Goal: Transaction & Acquisition: Purchase product/service

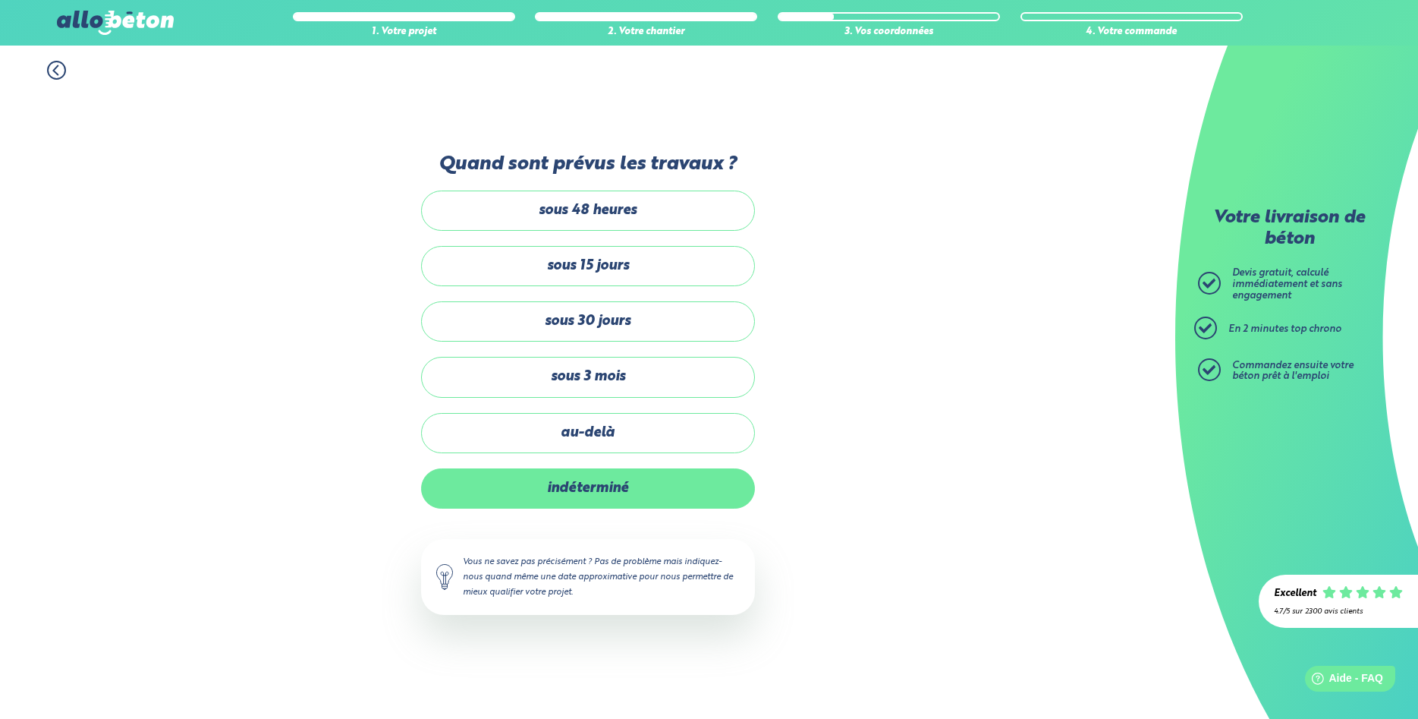
click at [587, 499] on label "indéterminé" at bounding box center [588, 488] width 334 height 40
click at [0, 0] on input "indéterminé" at bounding box center [0, 0] width 0 height 0
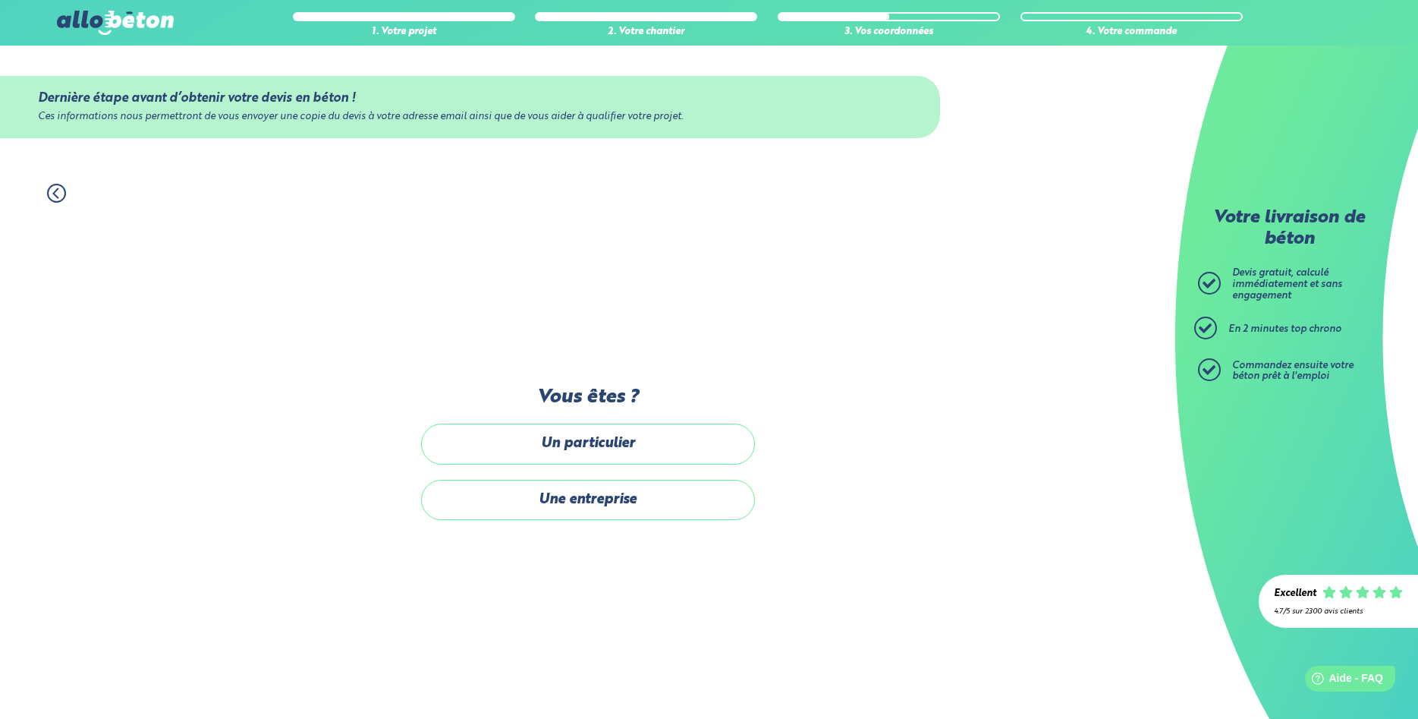
click at [665, 406] on label "Vous êtes ?" at bounding box center [588, 397] width 334 height 22
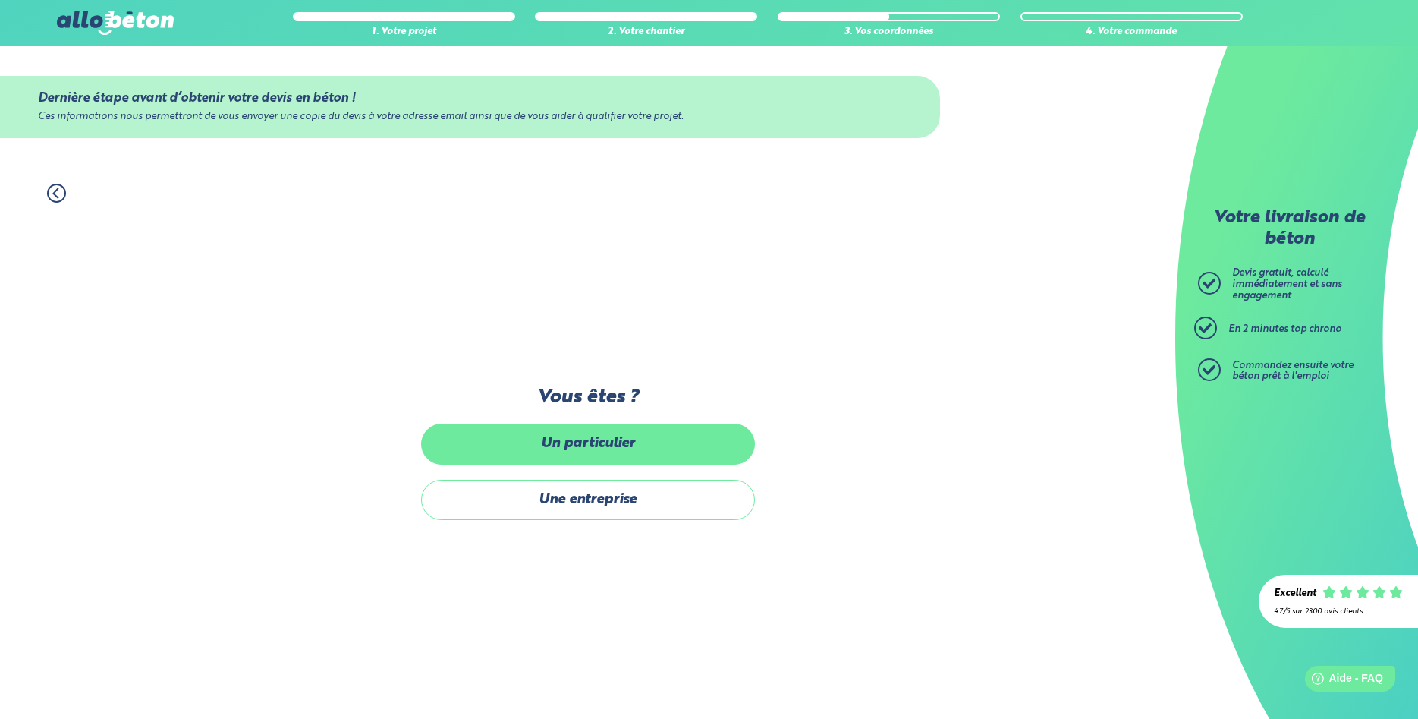
click at [615, 454] on label "Un particulier" at bounding box center [588, 443] width 334 height 40
click at [0, 0] on input "Un particulier" at bounding box center [0, 0] width 0 height 0
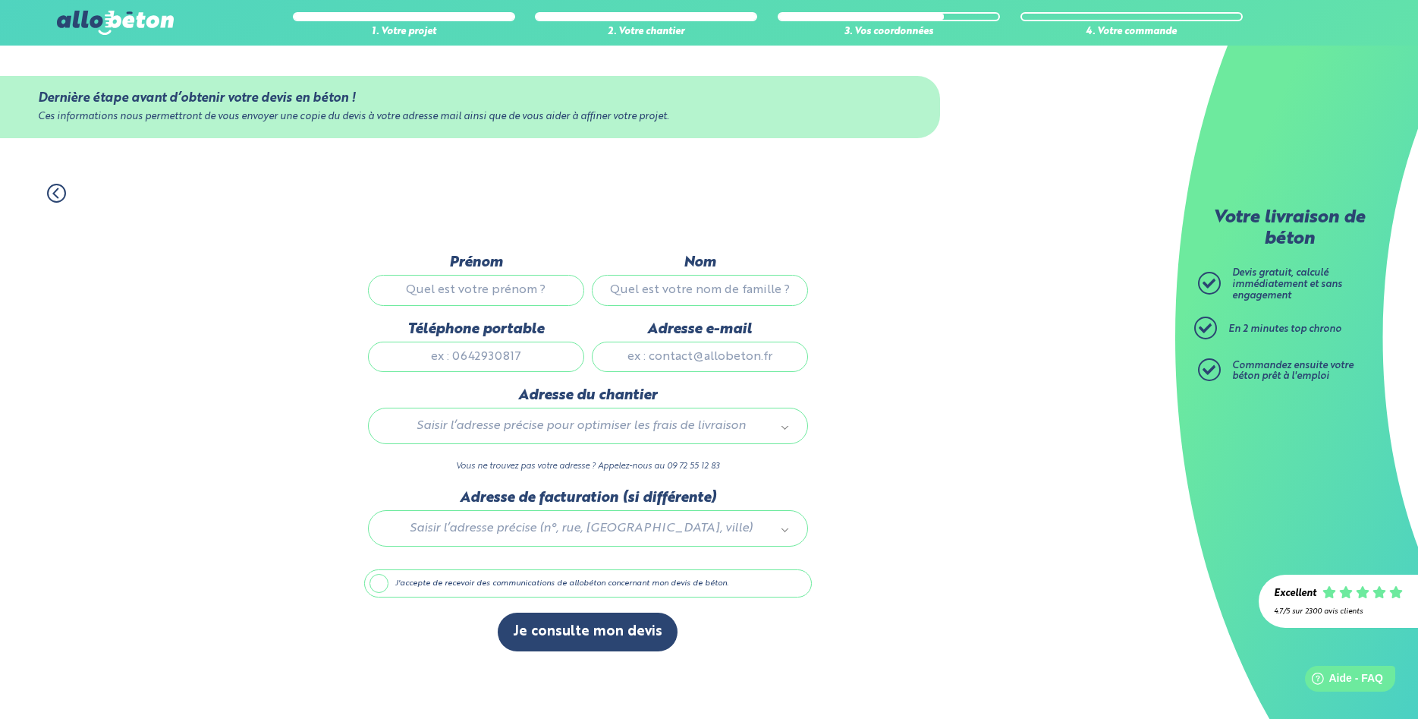
click at [513, 291] on input "Prénom" at bounding box center [476, 290] width 216 height 30
type input "[PERSON_NAME]"
type input "V"
type input "CONY"
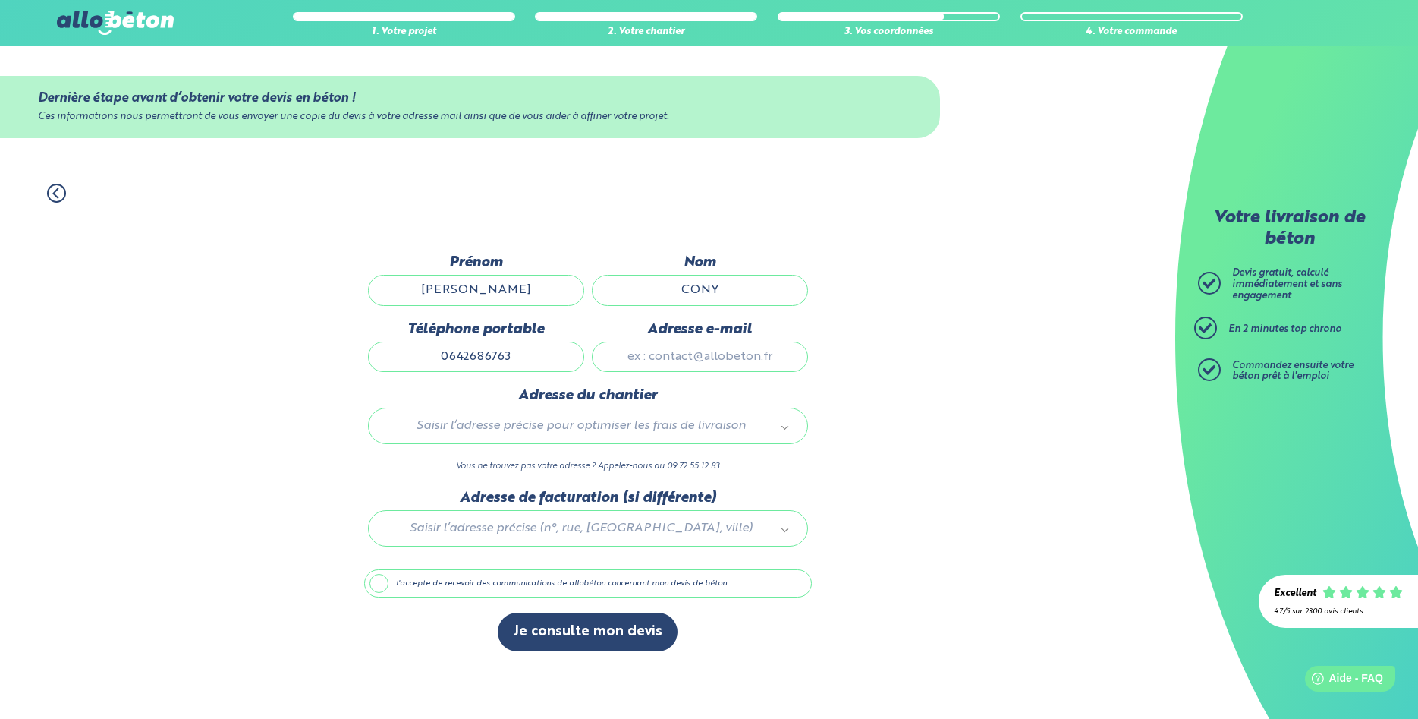
type input "0642686763"
click at [683, 366] on input "[PERSON_NAME][EMAIL_ADDRESS][DOMAIN_NAME]" at bounding box center [700, 356] width 216 height 30
type input "[PERSON_NAME][EMAIL_ADDRESS][DOMAIN_NAME]"
click at [693, 442] on div "Saisir l’adresse précise pour optimiser les frais de livraison" at bounding box center [588, 425] width 440 height 36
click at [710, 425] on body "09 72 55 12 83 Conseils et [PERSON_NAME] Gratuits nos produits le béton prêt à …" at bounding box center [709, 359] width 1418 height 719
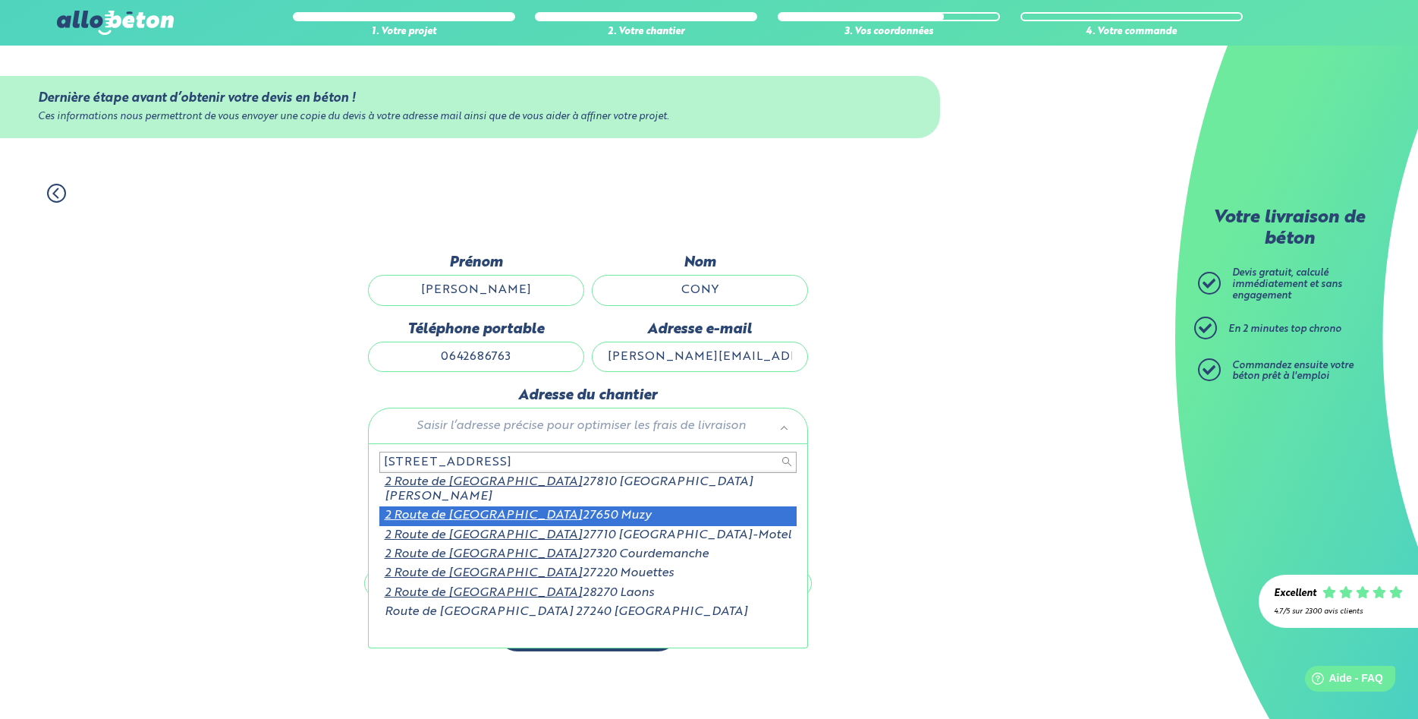
type input "[STREET_ADDRESS]"
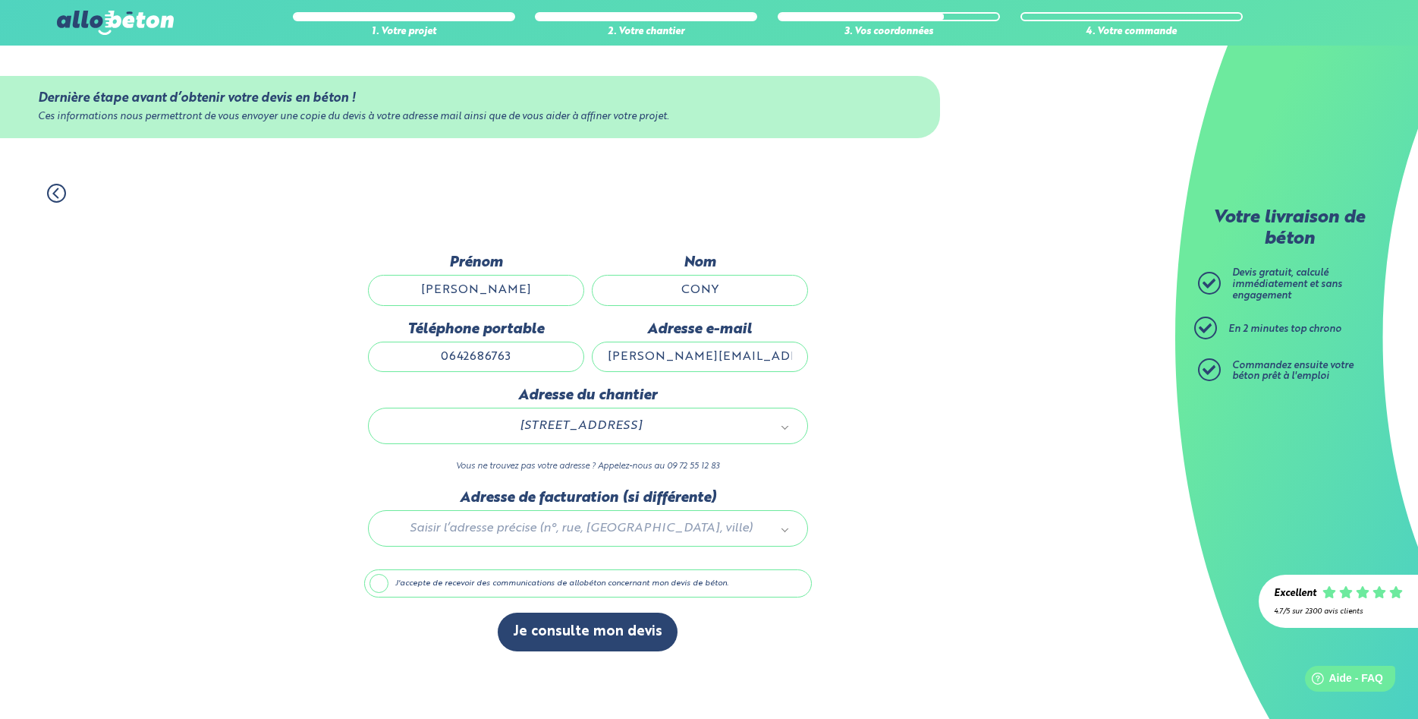
click at [443, 593] on label "J'accepte de recevoir des communications de allobéton concernant mon devis de b…" at bounding box center [588, 583] width 448 height 29
click at [0, 0] on input "J'accepte de recevoir des communications de allobéton concernant mon devis de b…" at bounding box center [0, 0] width 0 height 0
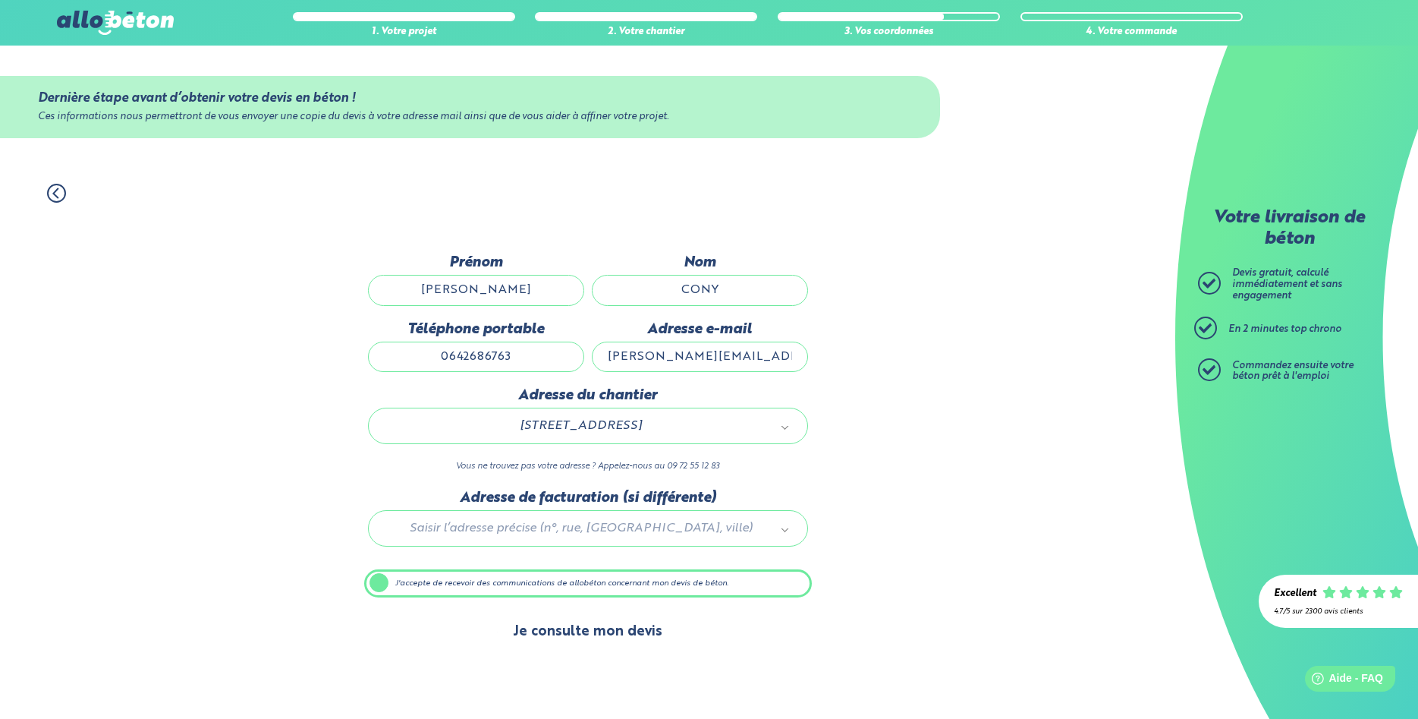
click at [524, 630] on button "Je consulte mon devis" at bounding box center [588, 631] width 180 height 39
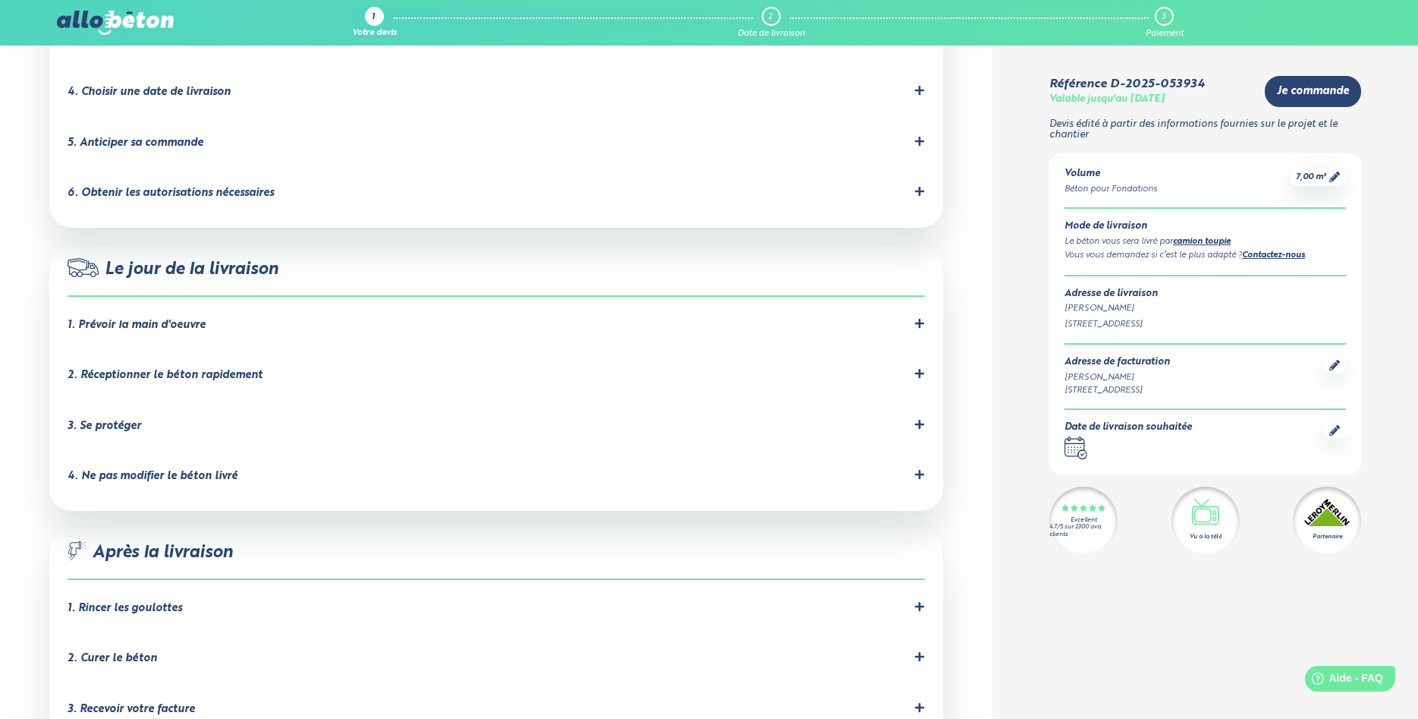
scroll to position [1126, 0]
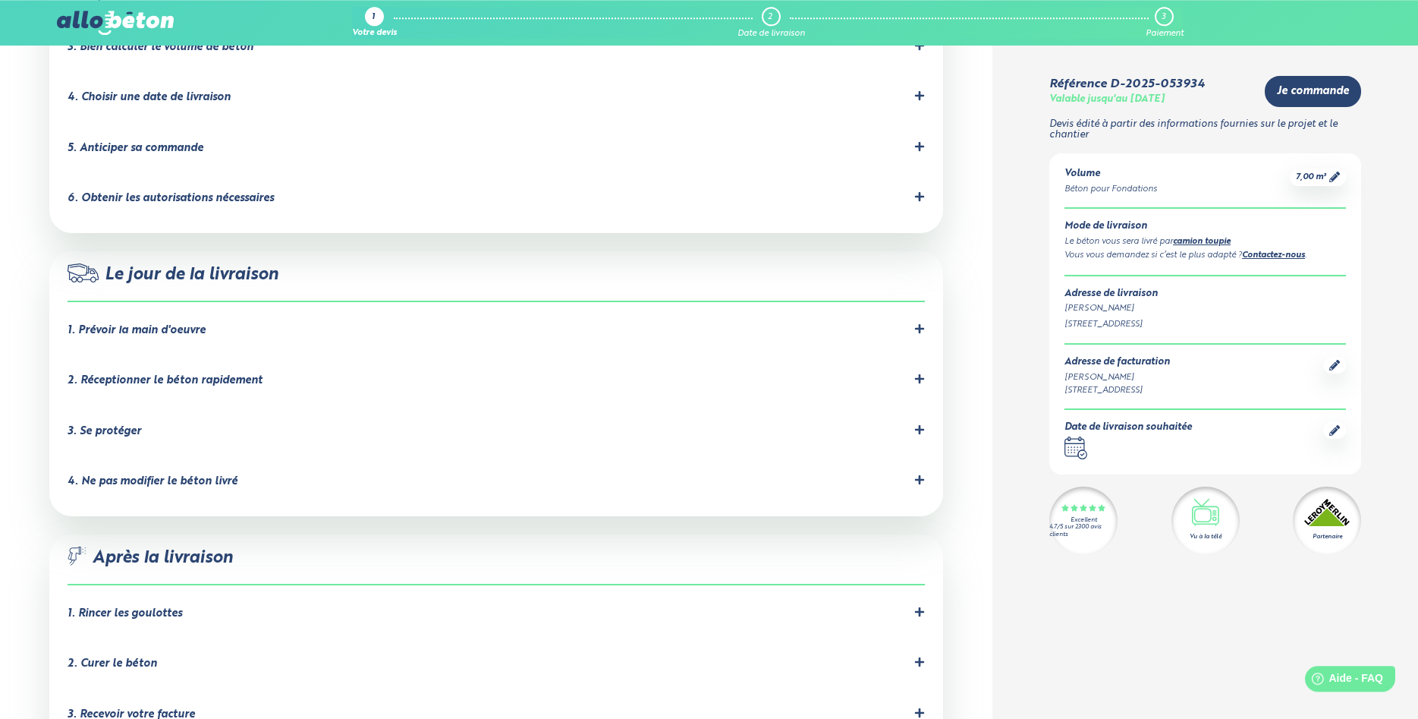
click at [918, 373] on icon at bounding box center [919, 378] width 11 height 11
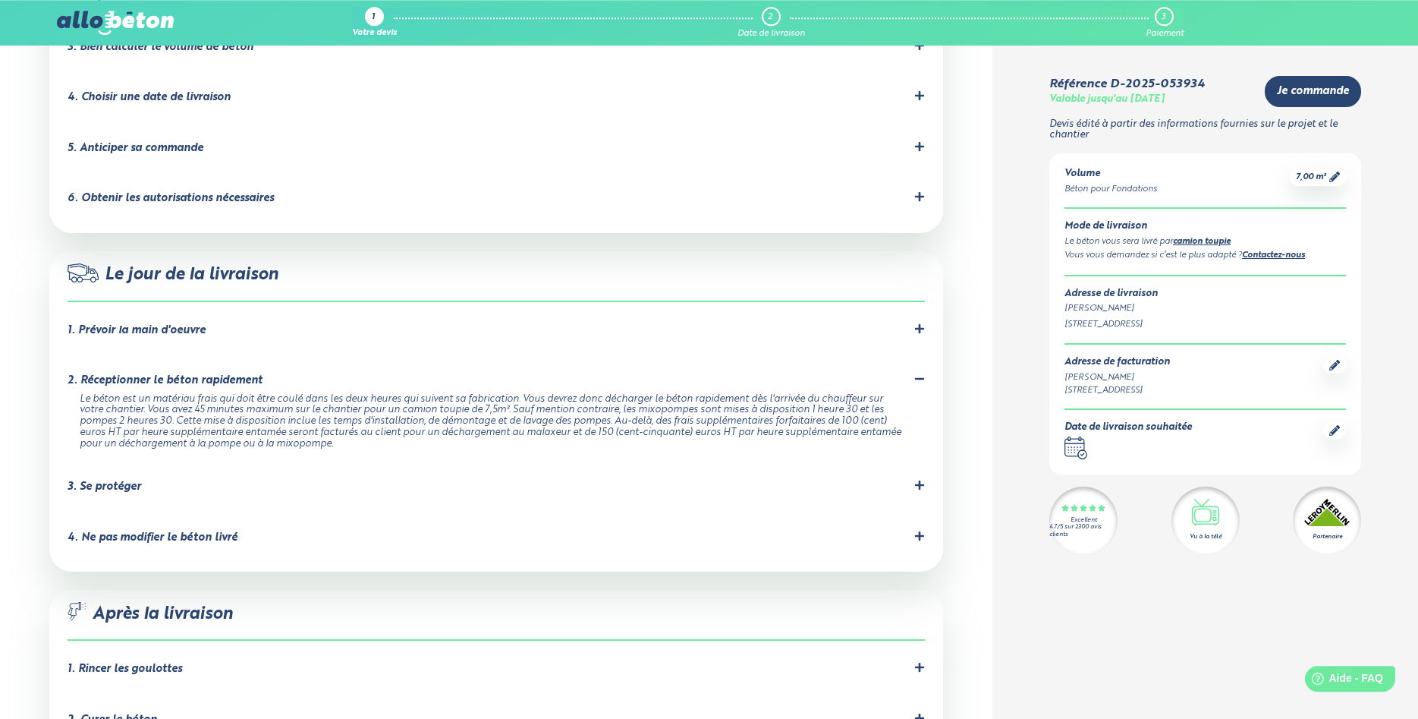
click at [457, 530] on div "4. Ne pas modifier le béton livré" at bounding box center [496, 537] width 857 height 14
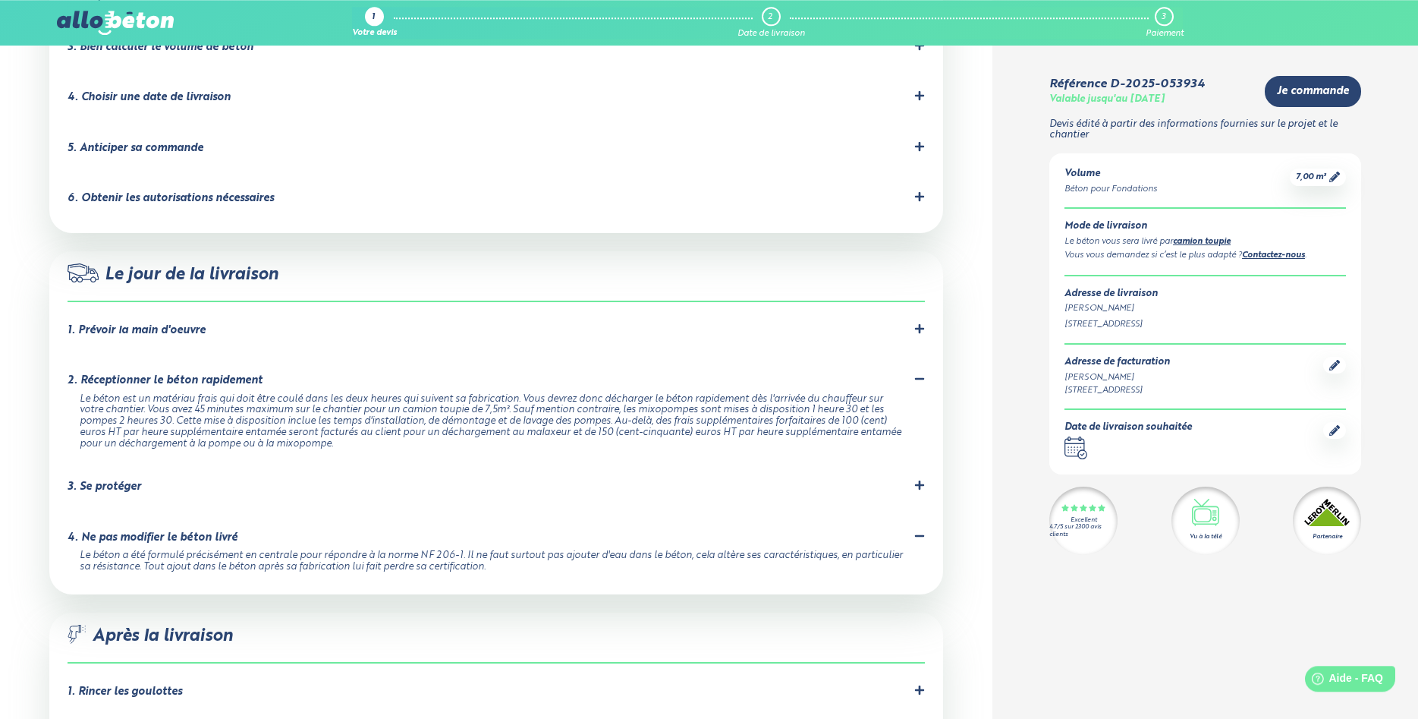
click at [476, 464] on li "3. Se protéger Prévoyez les équipements de protection nécessaires pour éviter t…" at bounding box center [496, 489] width 857 height 51
click at [380, 480] on div "3. Se protéger" at bounding box center [496, 487] width 857 height 14
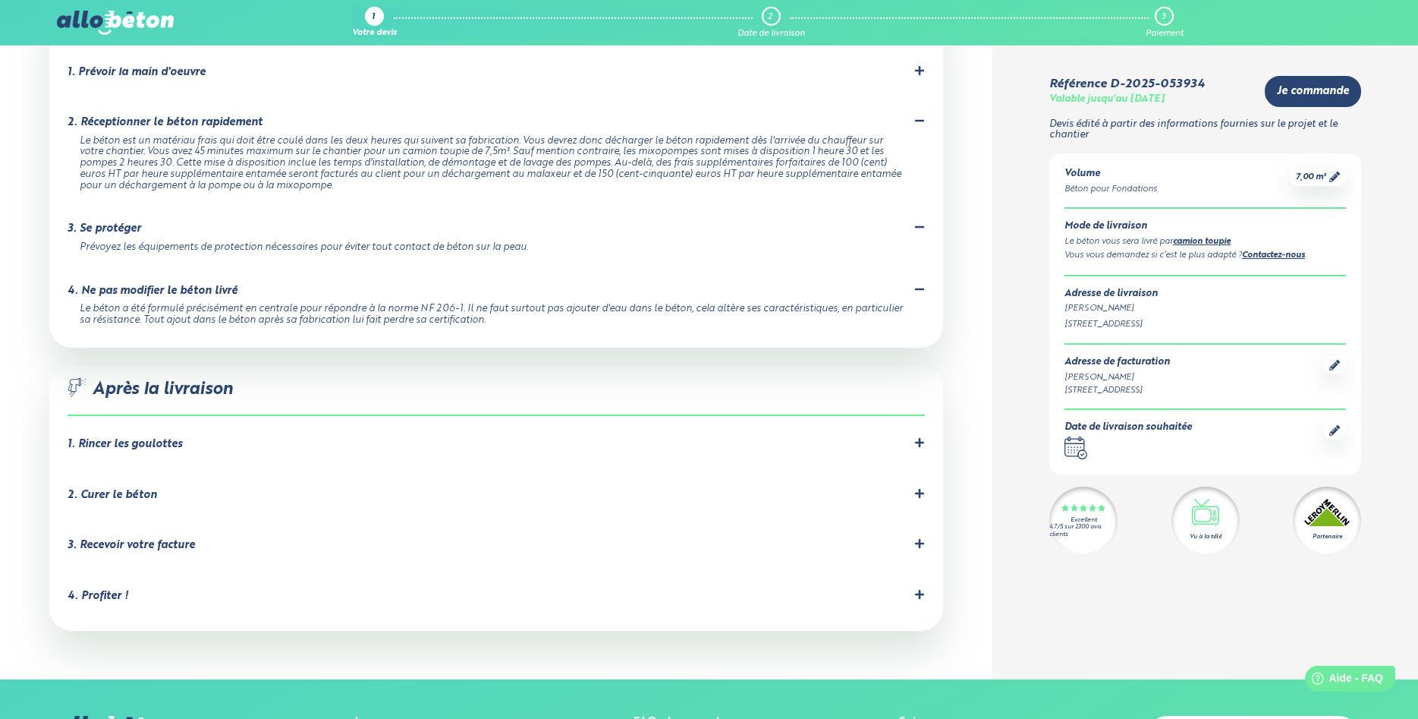
scroll to position [1401, 0]
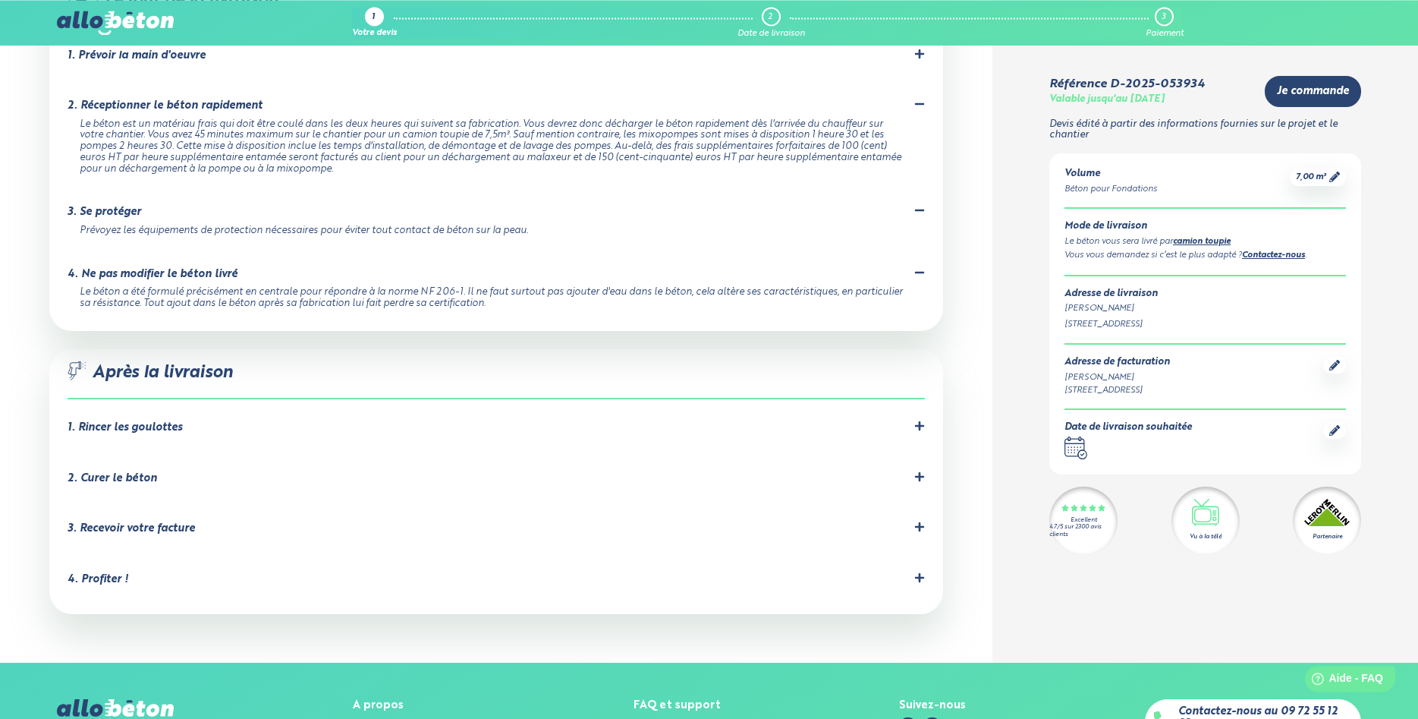
click at [467, 420] on div "1. Rincer les goulottes" at bounding box center [496, 427] width 857 height 14
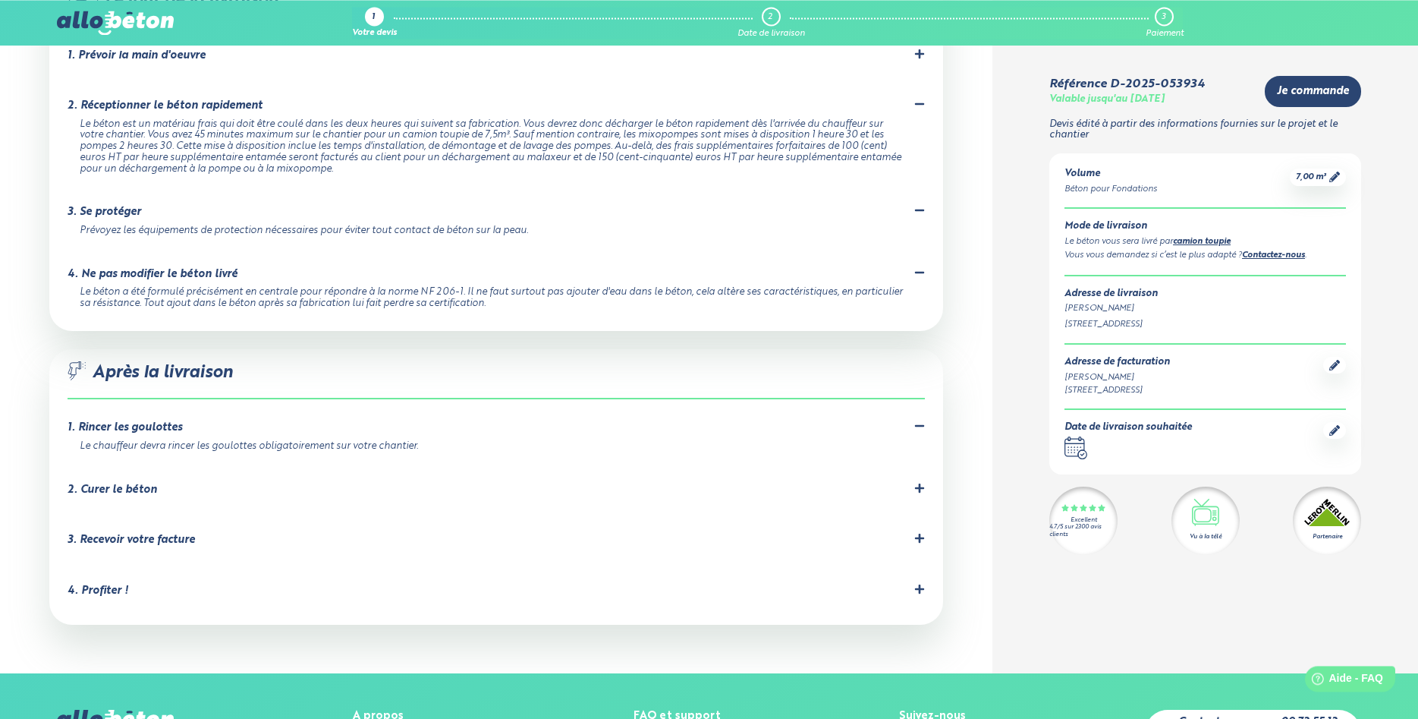
click at [319, 483] on div "2. Curer le béton" at bounding box center [496, 490] width 857 height 14
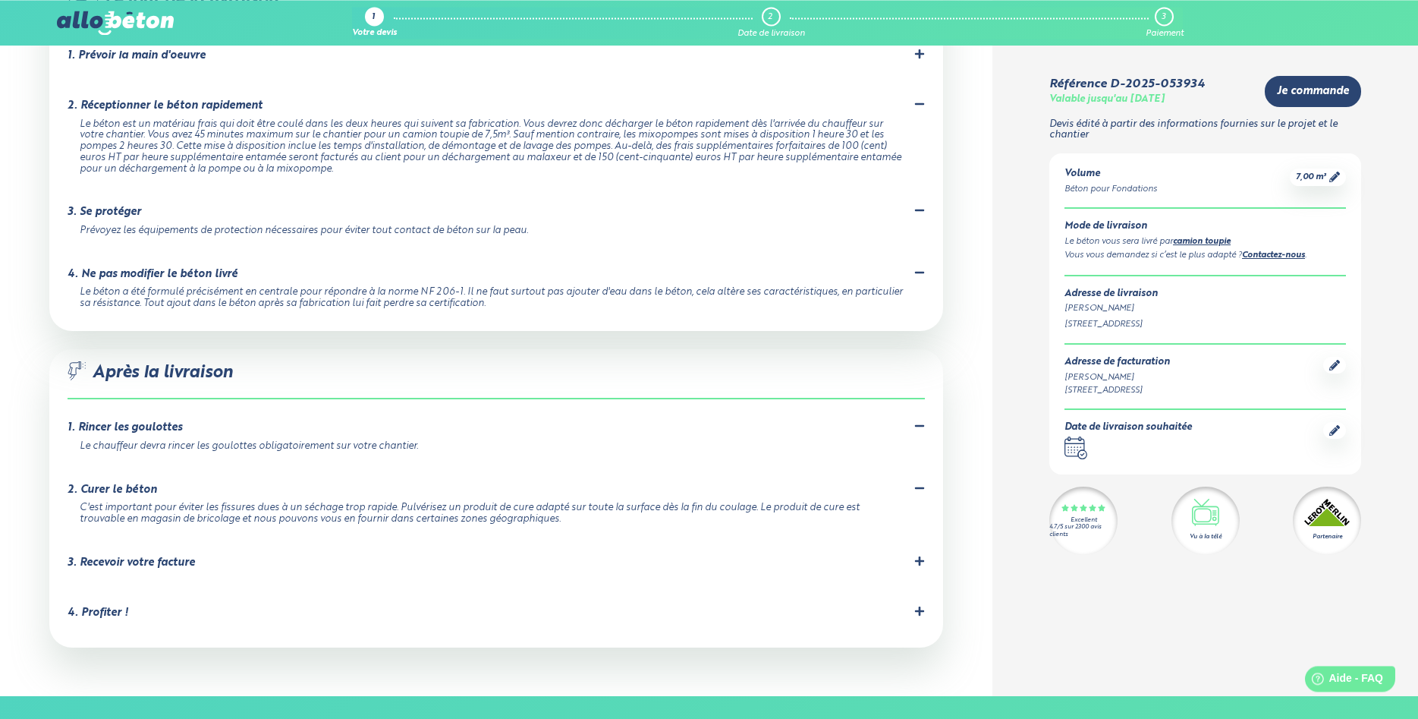
click at [287, 555] on div "3. Recevoir votre facture" at bounding box center [496, 562] width 857 height 14
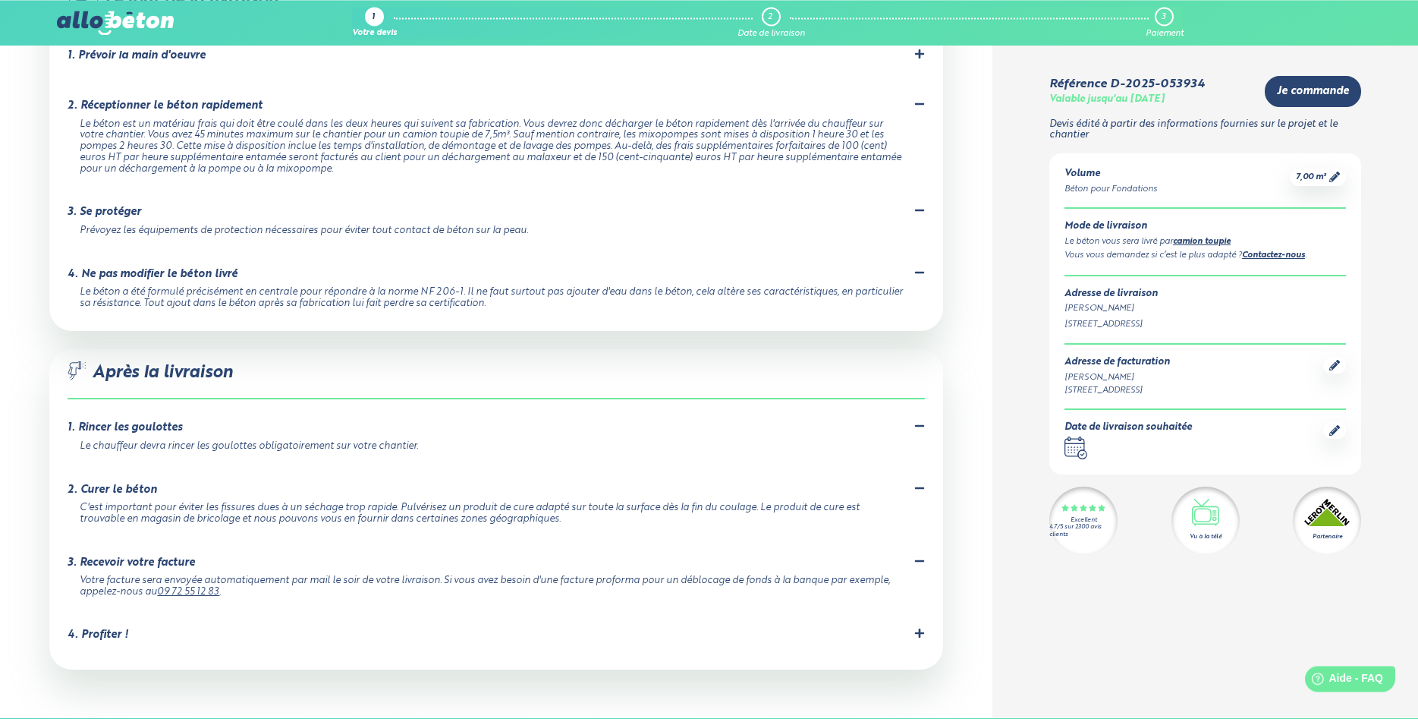
click at [278, 612] on li "4. Profiter ! Votre béton est coulé, bravo vous pouvez être fier de vous ! N'hé…" at bounding box center [496, 637] width 857 height 51
click at [182, 627] on div "4. Profiter ! Votre béton est coulé, bravo vous pouvez être fier de vous ! N'hé…" at bounding box center [496, 637] width 857 height 20
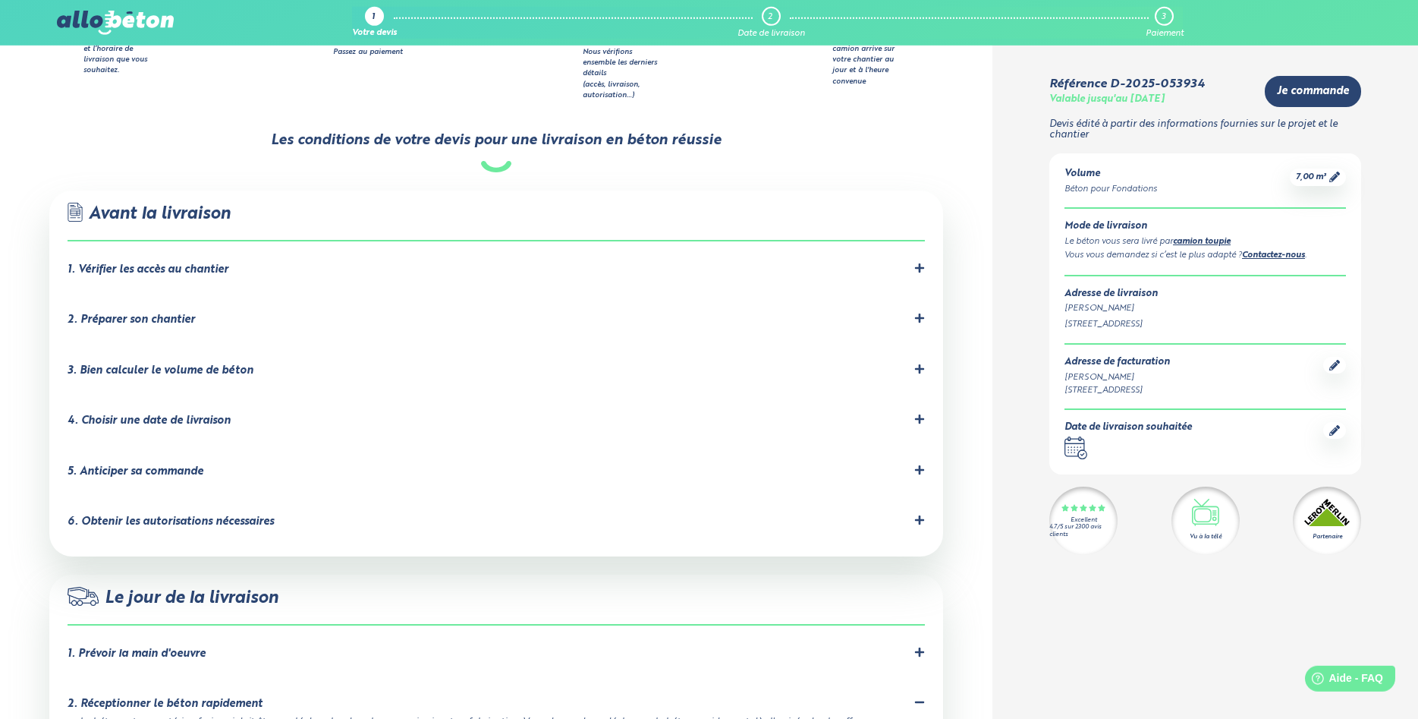
scroll to position [785, 0]
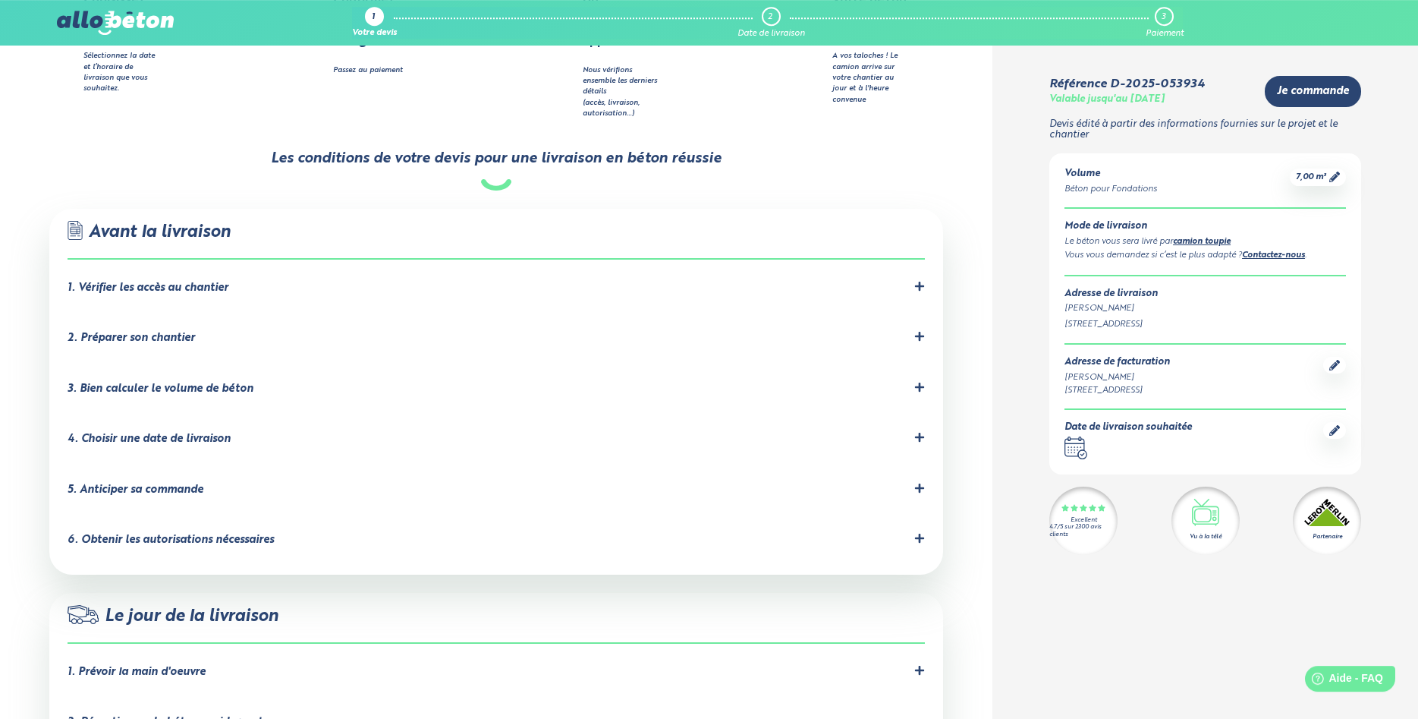
click at [273, 533] on div "6. Obtenir les autorisations nécessaires" at bounding box center [496, 540] width 857 height 14
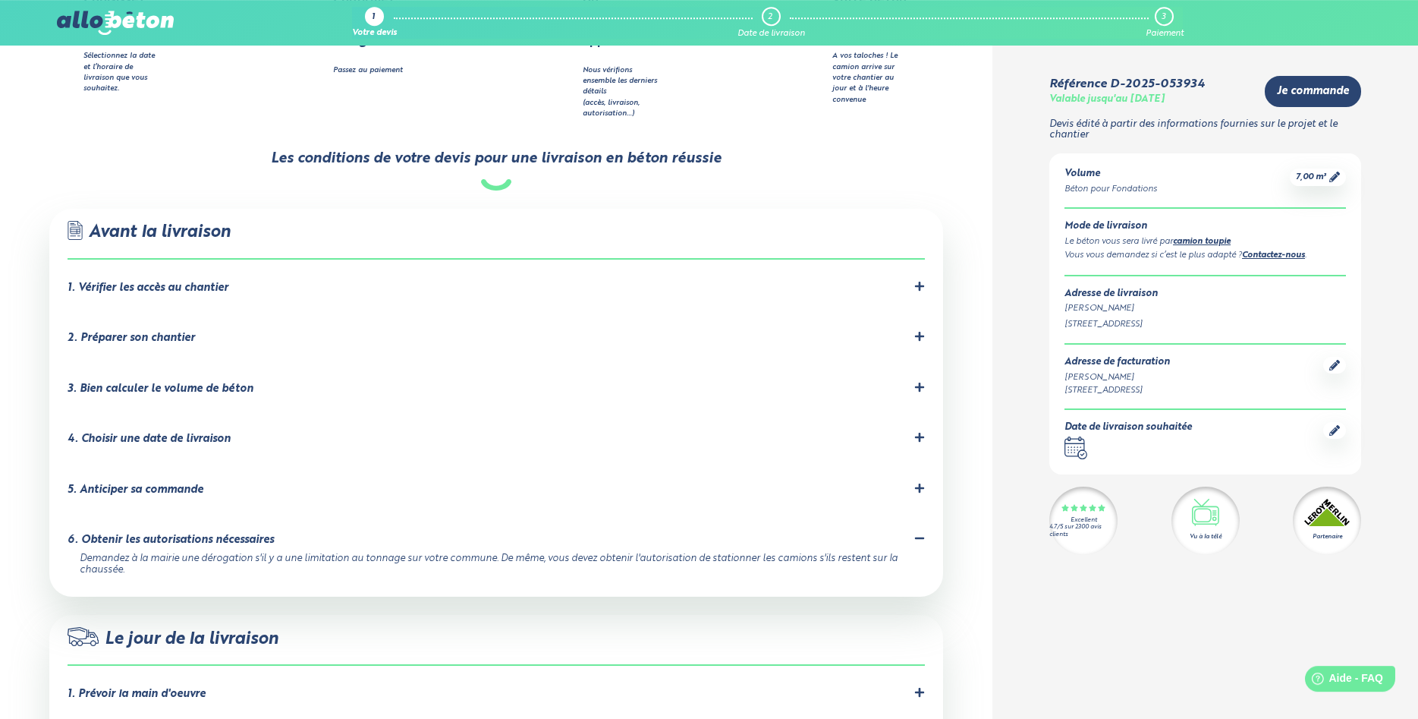
click at [218, 266] on li "1. Vérifier les accès au chantier Les accès au chantier doivent être dégagés et…" at bounding box center [496, 291] width 857 height 51
click at [203, 278] on li "1. Vérifier les accès au chantier Les accès au chantier doivent être dégagés et…" at bounding box center [496, 291] width 857 height 51
click at [233, 281] on div "1. Vérifier les accès au chantier" at bounding box center [496, 288] width 857 height 14
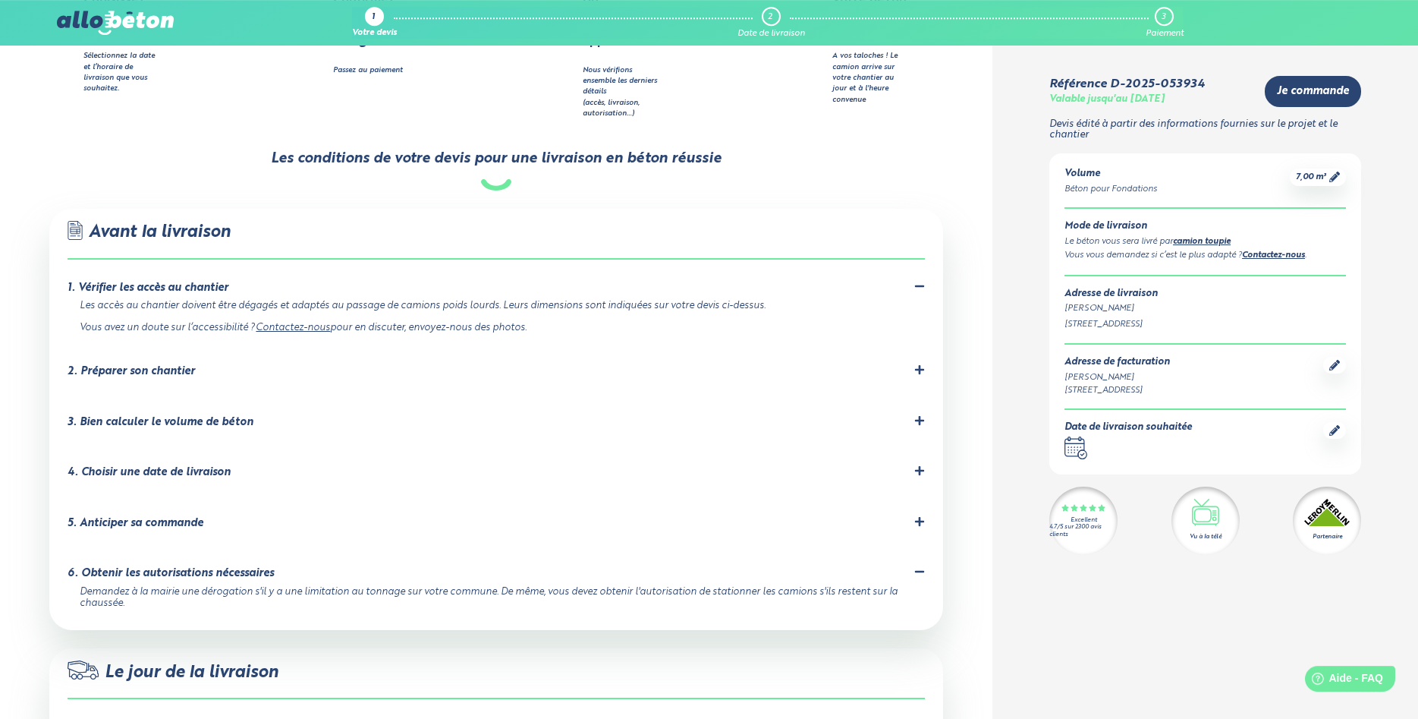
click at [218, 364] on div "2. Préparer son chantier" at bounding box center [496, 371] width 857 height 14
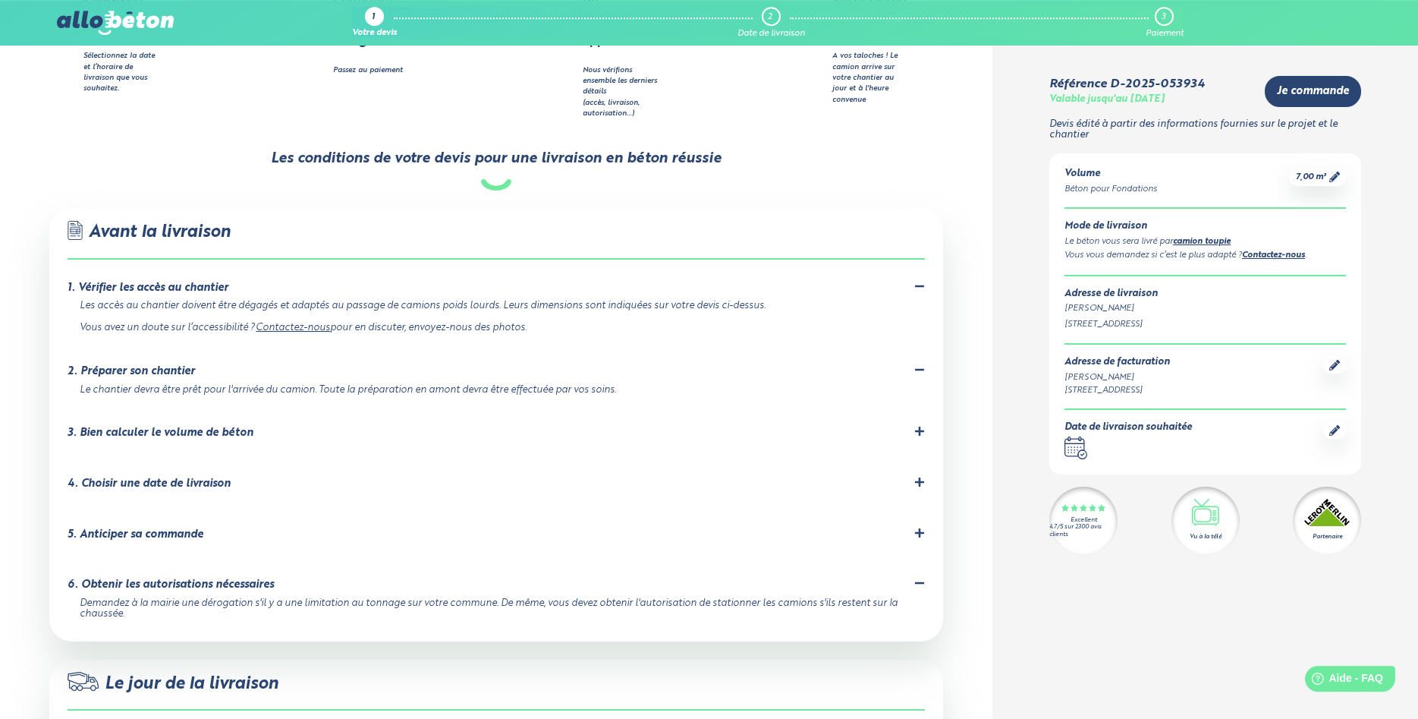
click at [231, 426] on div "3. Bien calculer le volume de béton" at bounding box center [161, 432] width 186 height 13
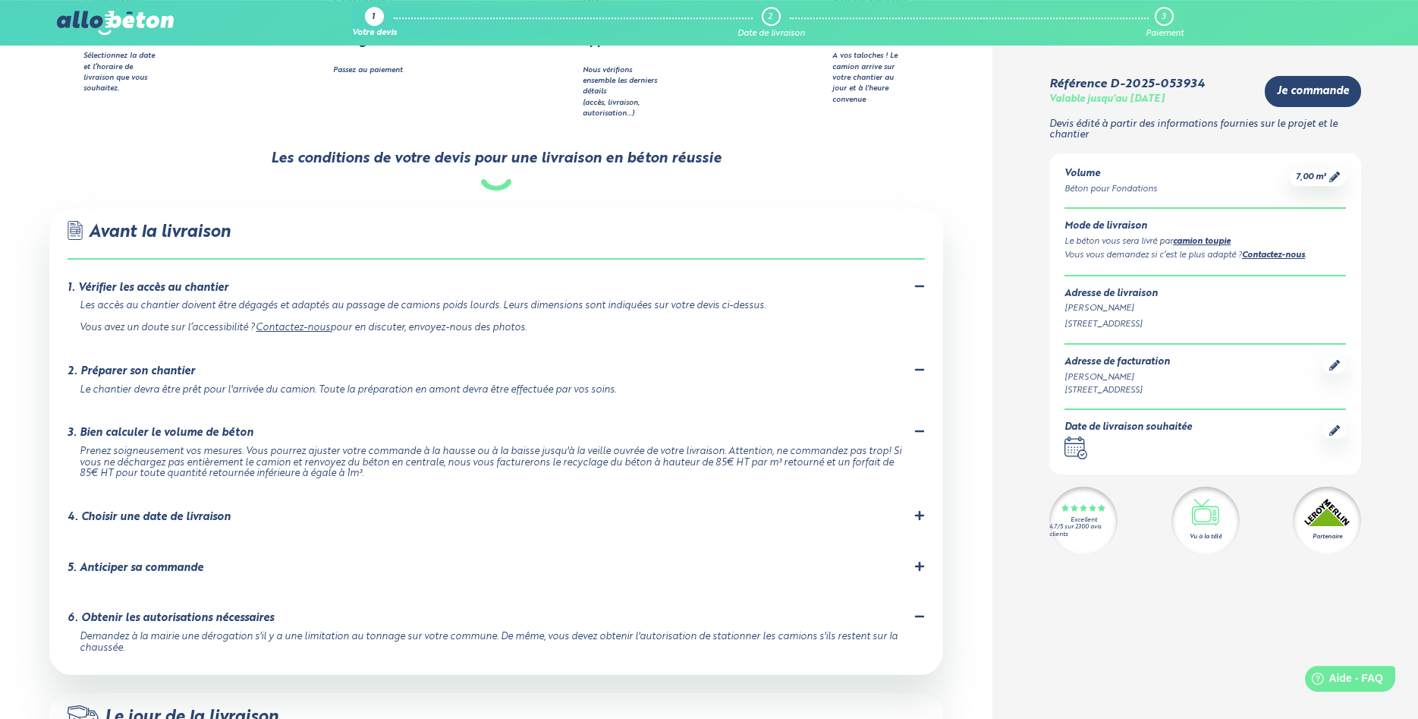
click at [313, 510] on div "4. Choisir une date de livraison" at bounding box center [496, 517] width 857 height 14
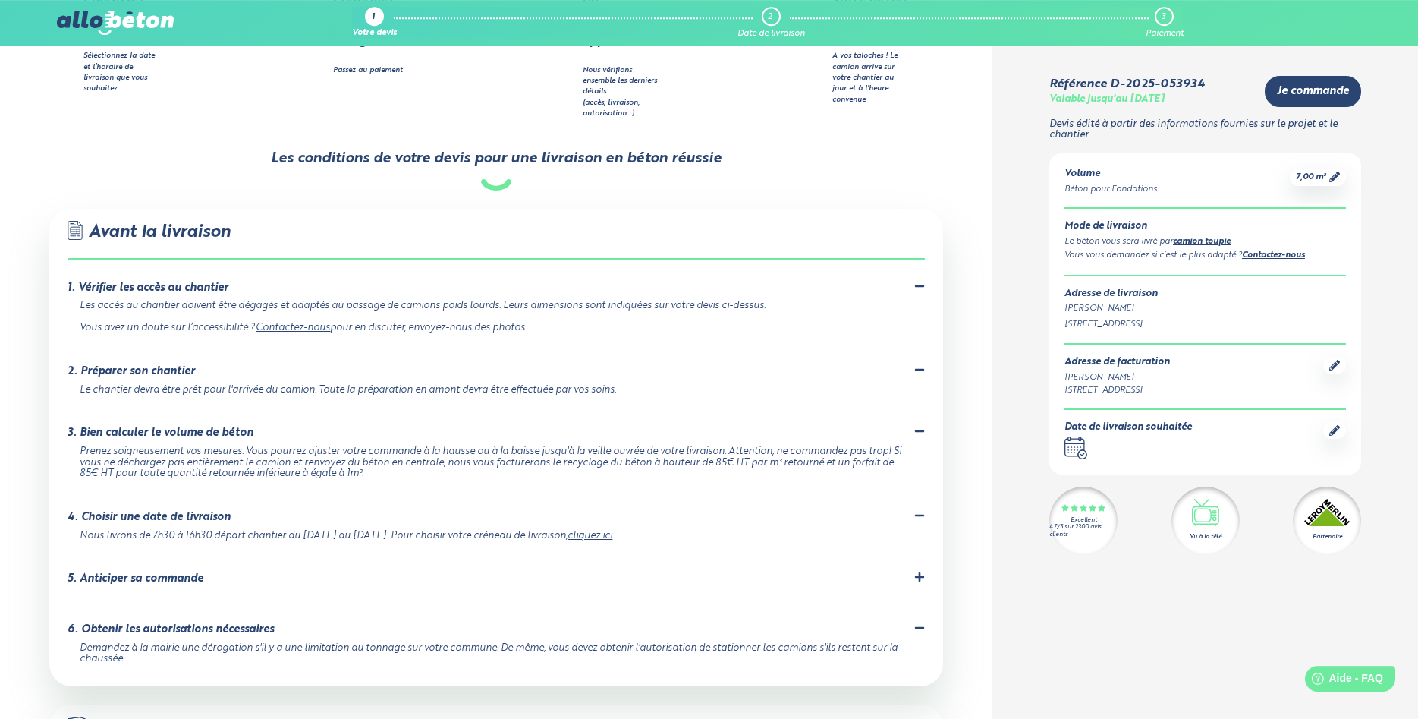
click at [292, 571] on div "5. Anticiper sa commande" at bounding box center [496, 578] width 857 height 14
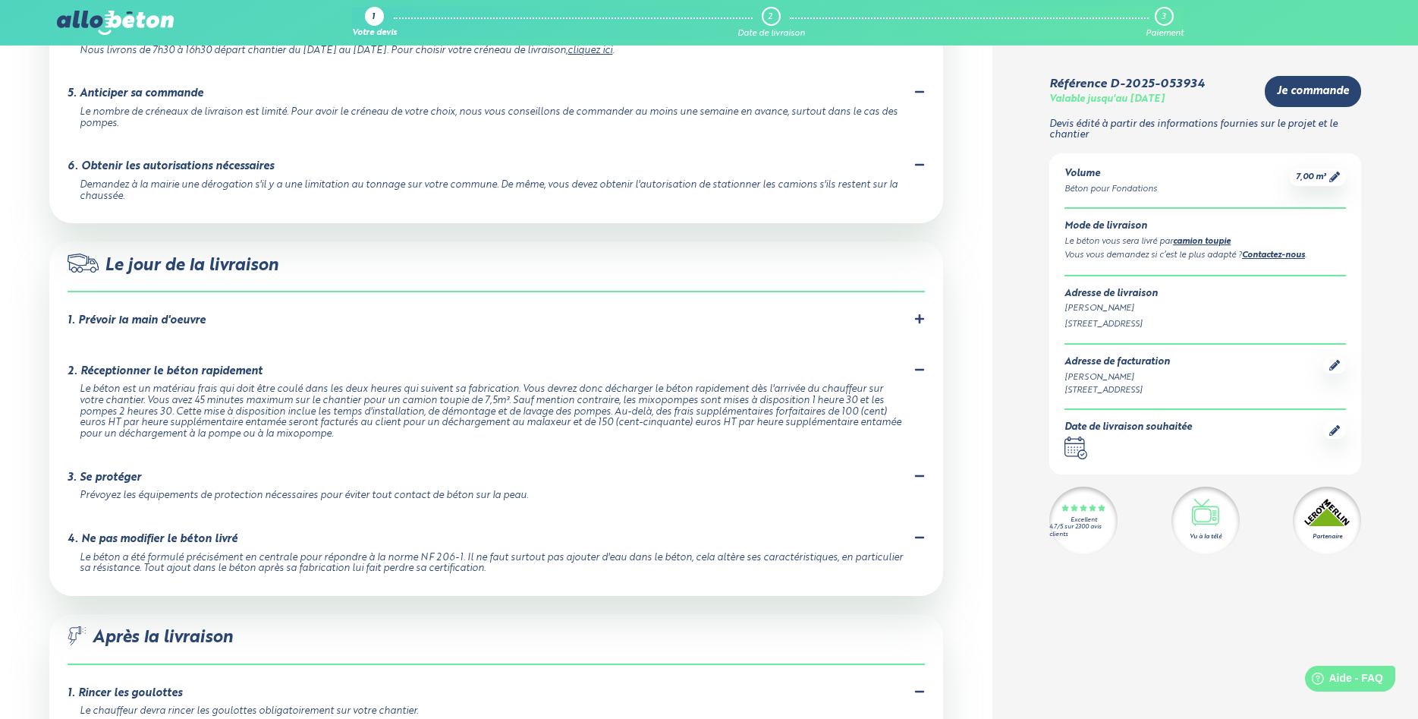
scroll to position [1174, 0]
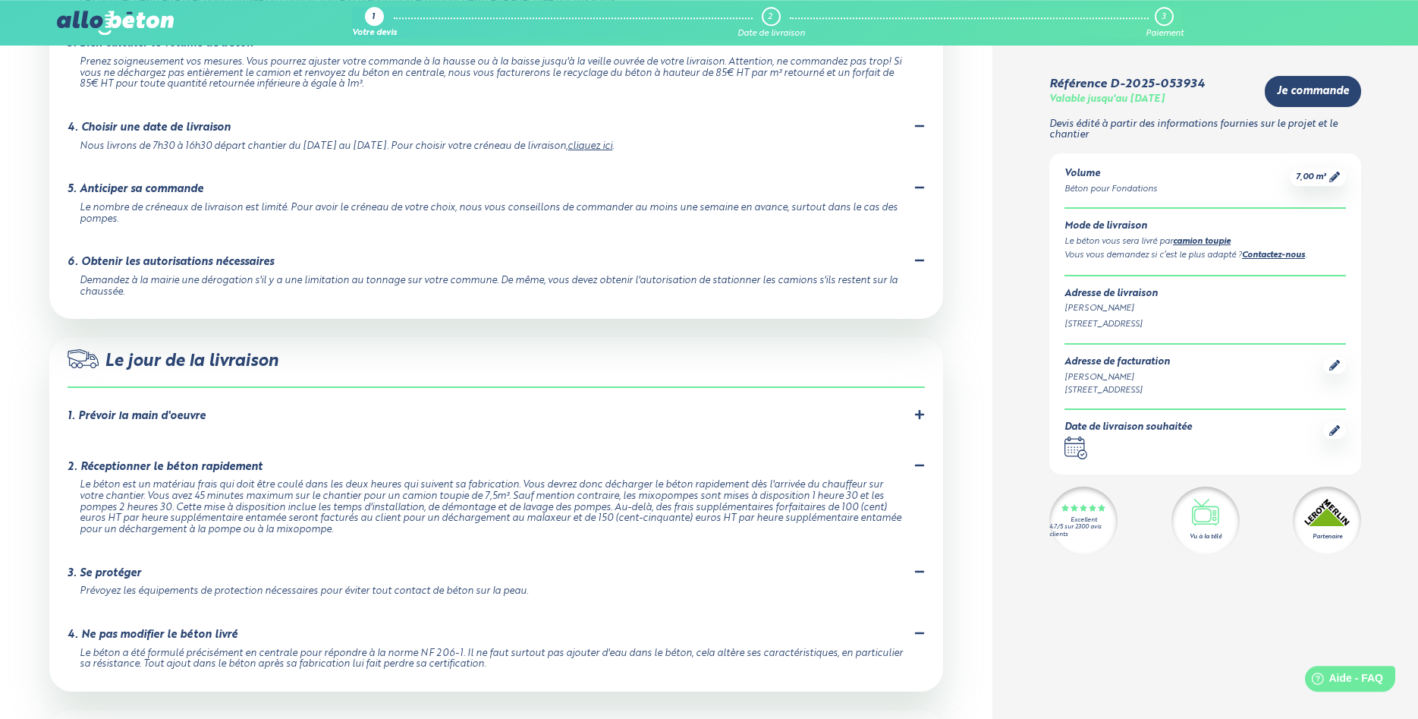
click at [456, 409] on div "1. Prévoir la main d'oeuvre" at bounding box center [496, 416] width 857 height 14
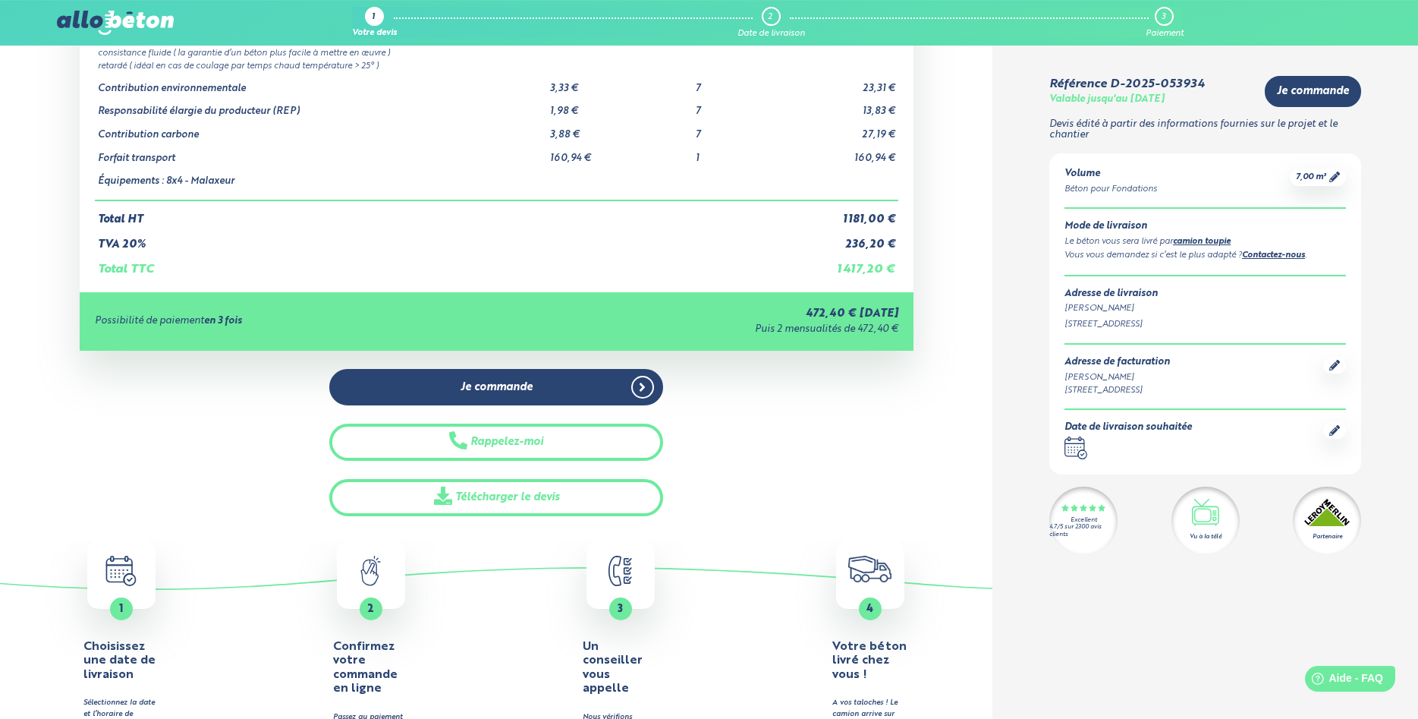
scroll to position [0, 0]
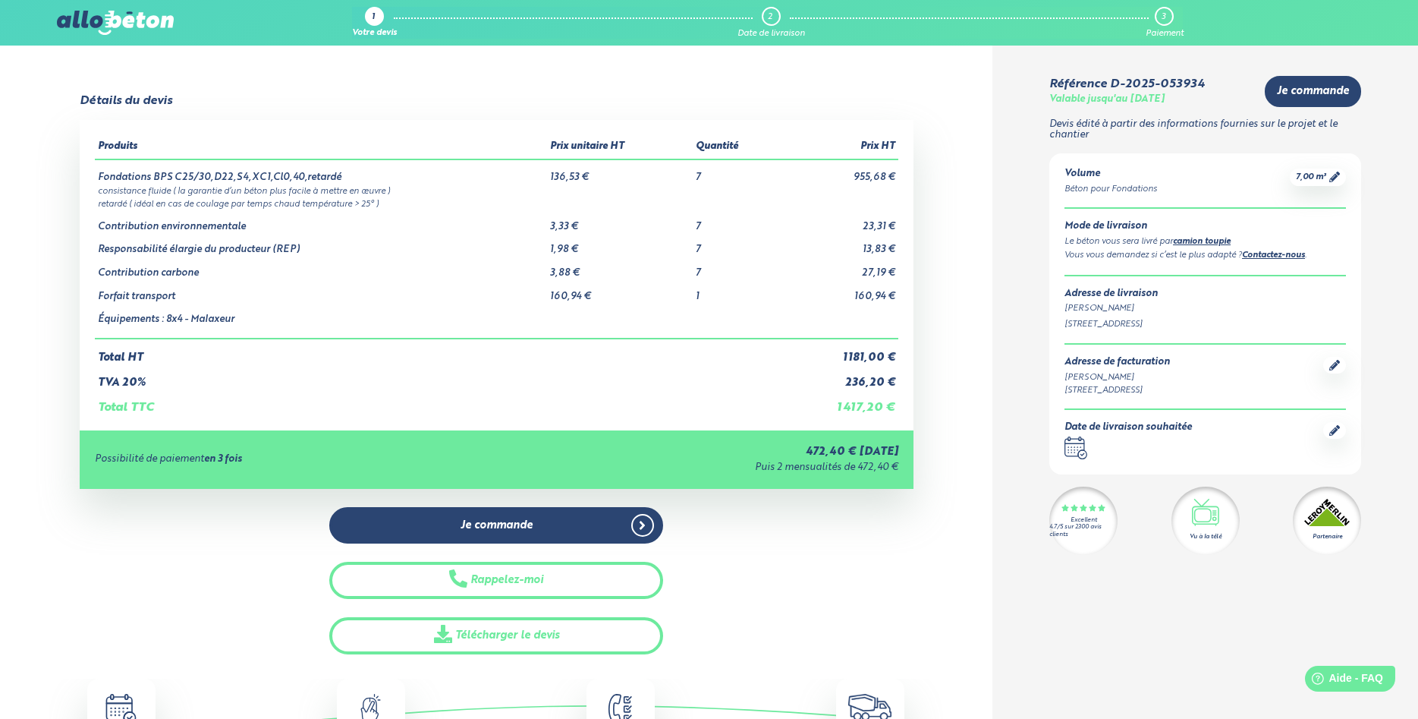
click at [155, 20] on img at bounding box center [115, 23] width 117 height 24
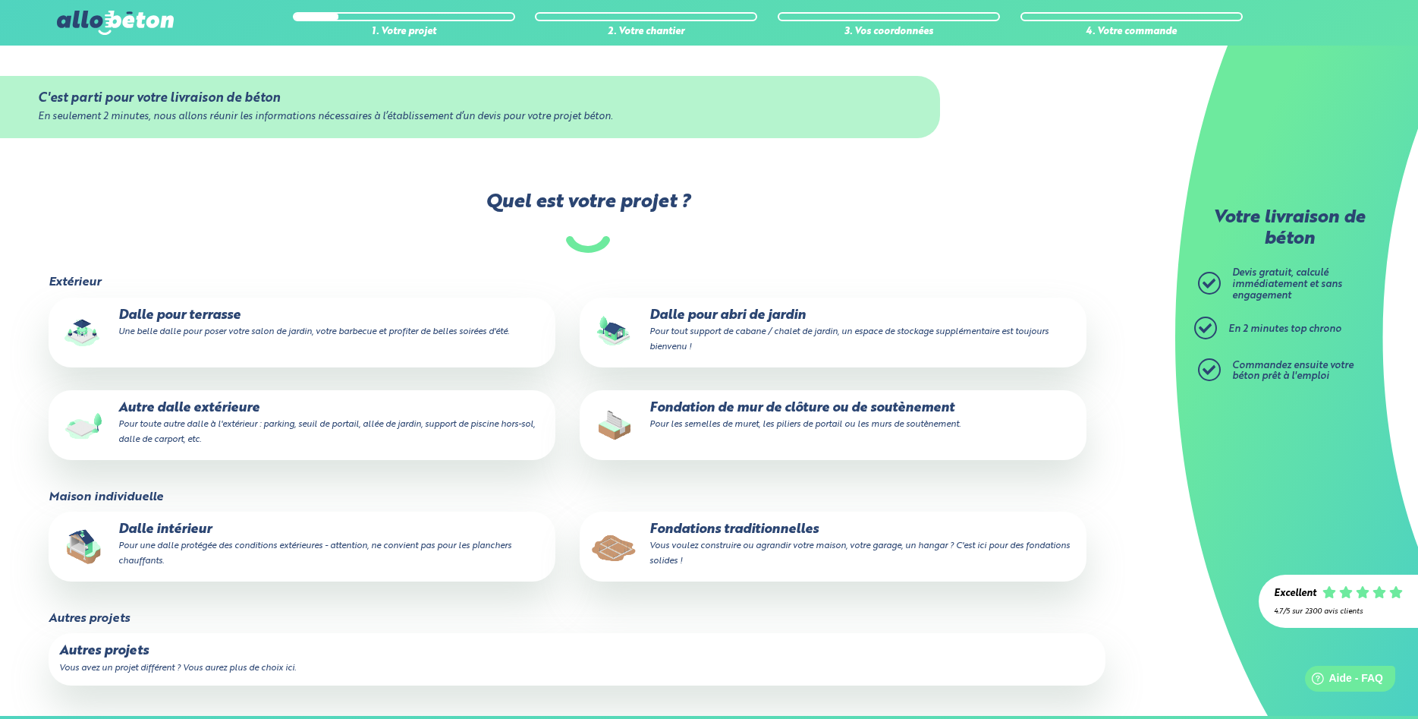
click at [190, 544] on small "Pour une dalle protégée des conditions extérieures - attention, ne convient pas…" at bounding box center [314, 553] width 393 height 24
click at [0, 0] on input "Dalle intérieur Pour une dalle protégée des conditions extérieures - attention,…" at bounding box center [0, 0] width 0 height 0
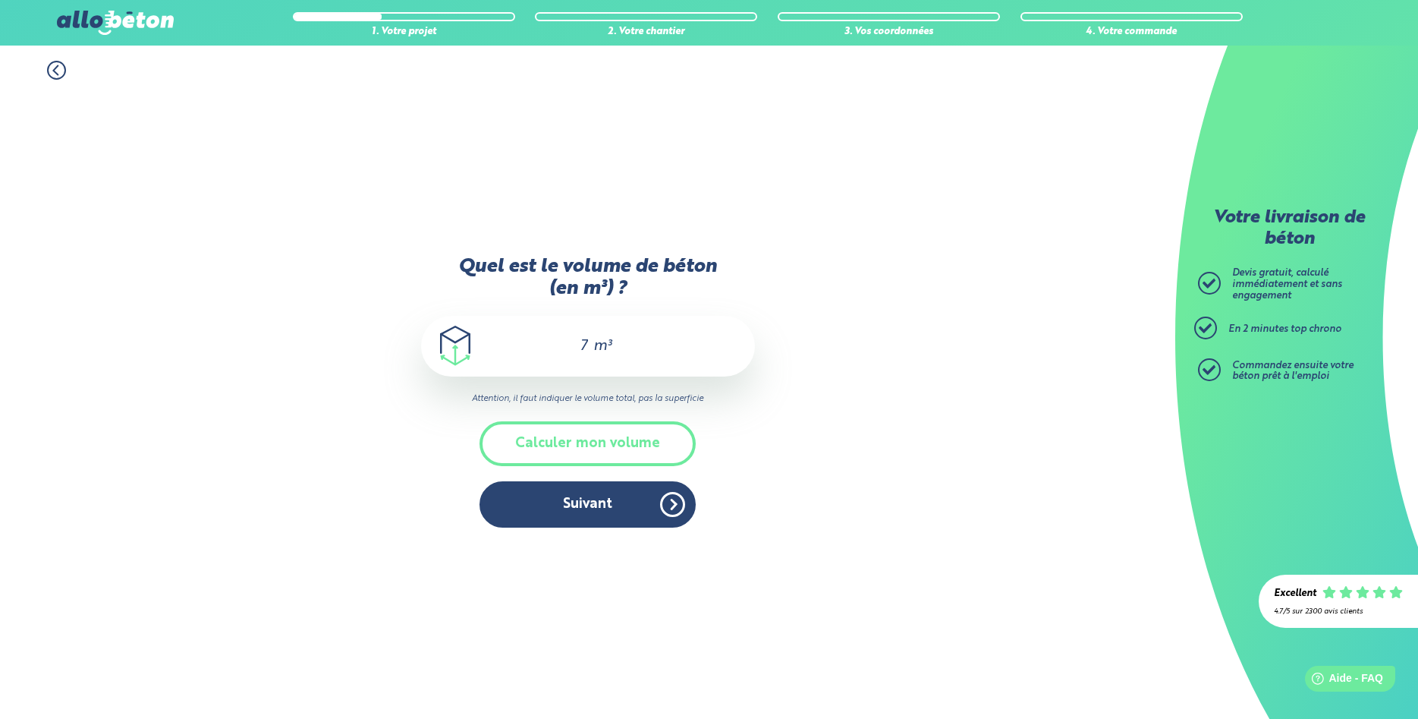
click at [570, 352] on input "7" at bounding box center [577, 346] width 26 height 18
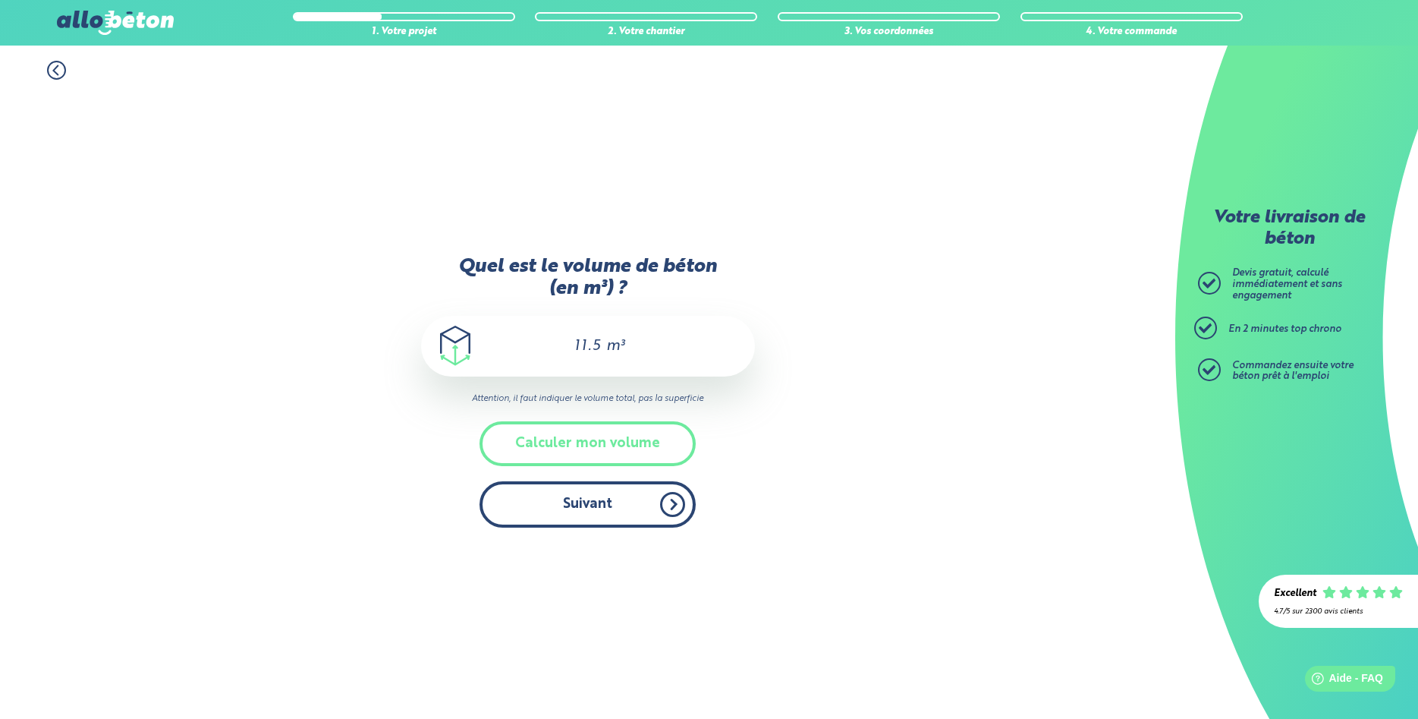
type input "11.5"
click at [603, 517] on button "Suivant" at bounding box center [588, 504] width 216 height 46
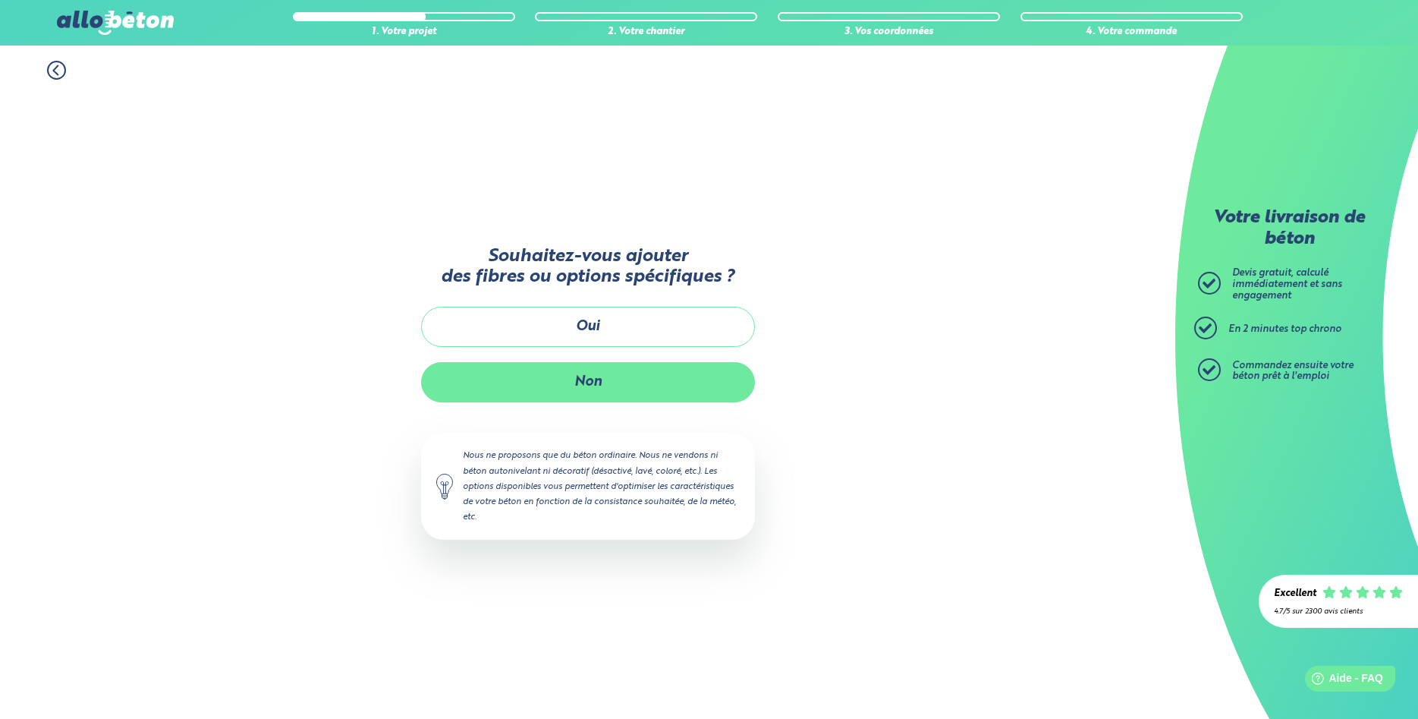
click at [603, 382] on button "Non" at bounding box center [588, 382] width 334 height 40
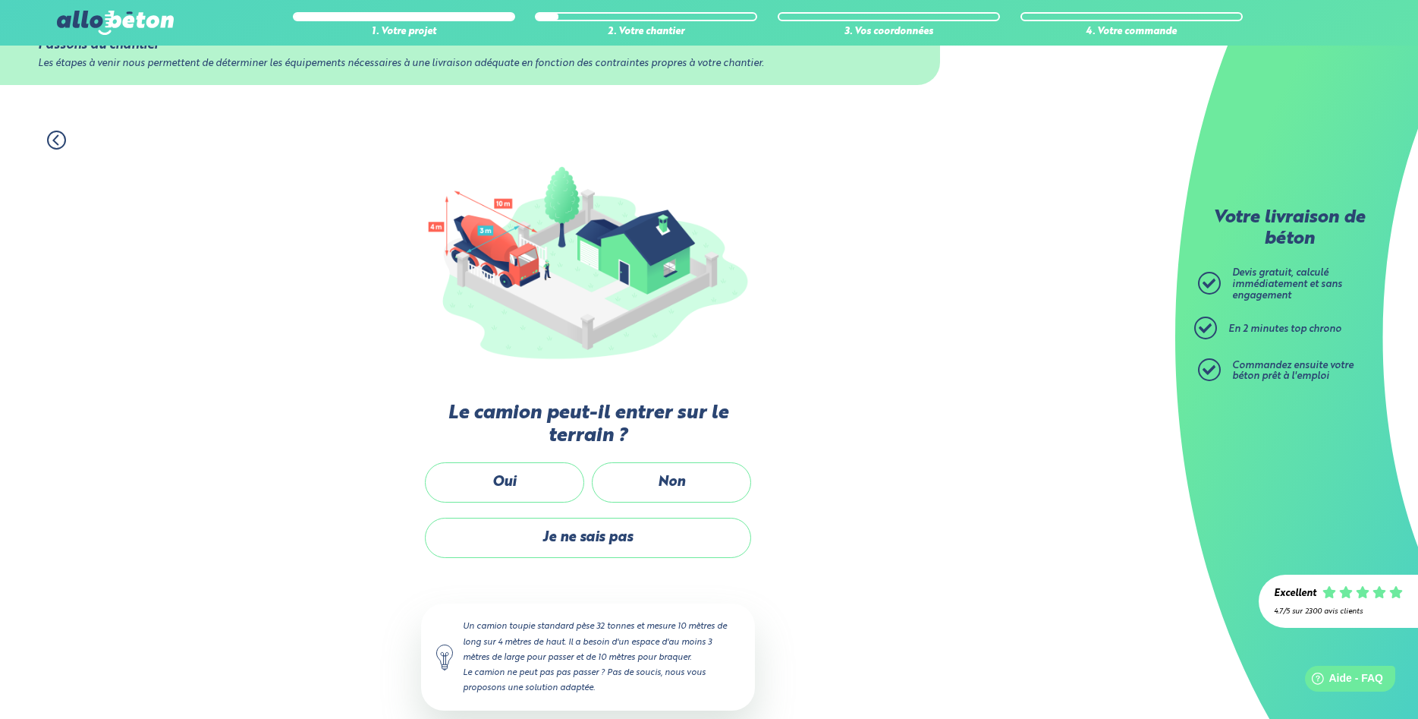
scroll to position [74, 0]
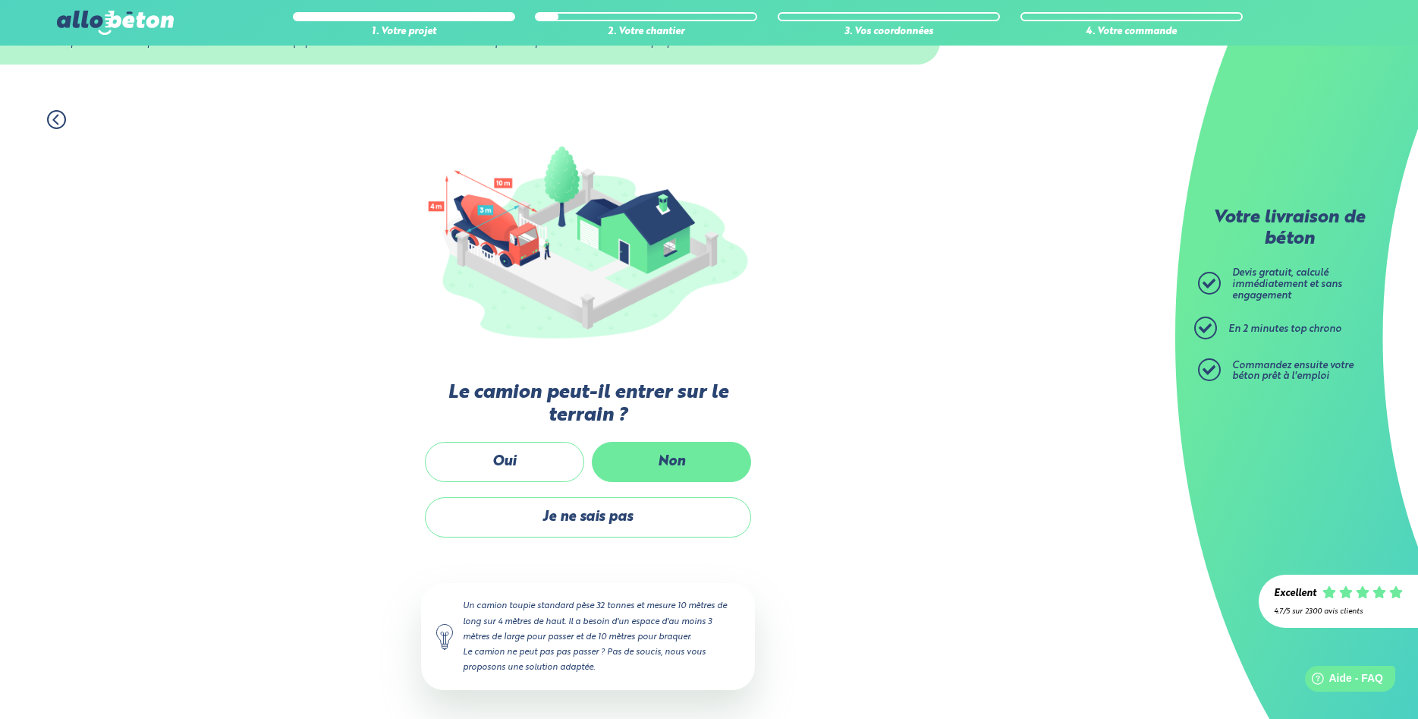
click at [647, 468] on label "Non" at bounding box center [671, 462] width 159 height 40
click at [0, 0] on input "Non" at bounding box center [0, 0] width 0 height 0
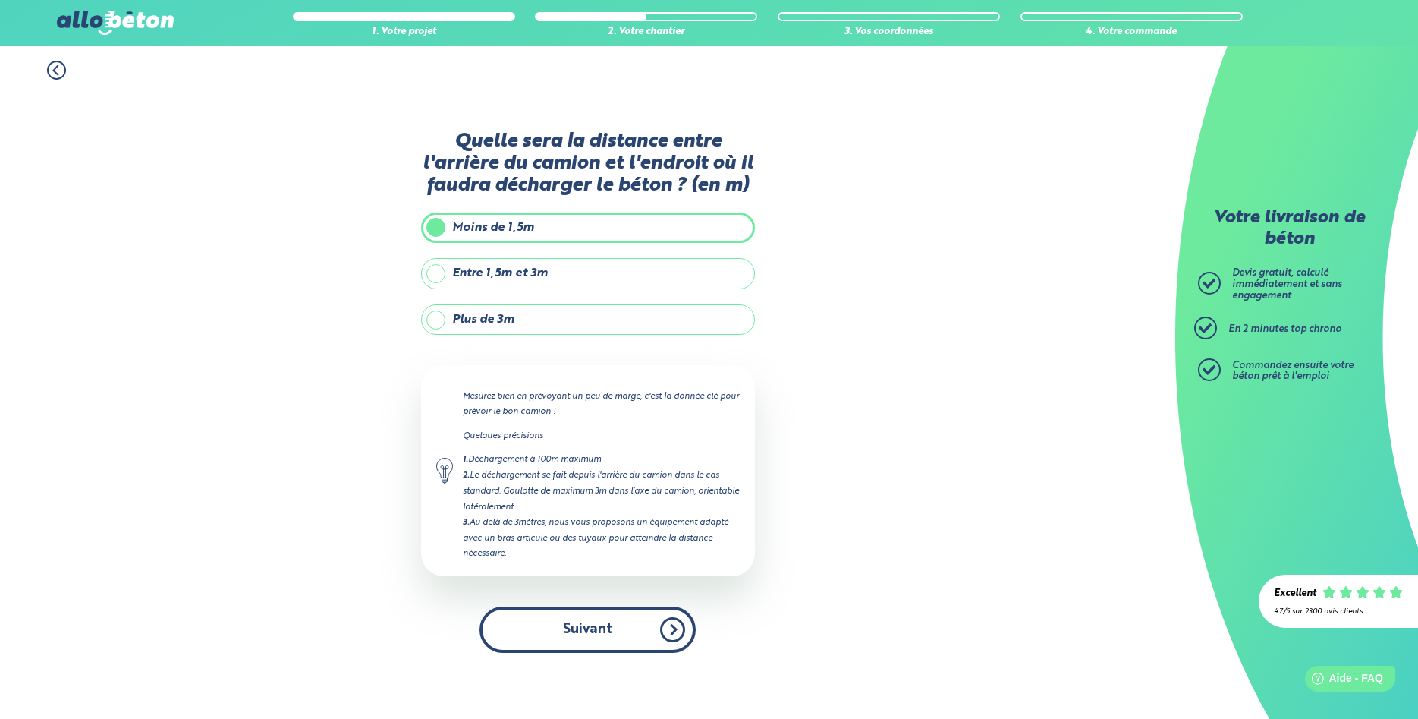
click at [636, 621] on button "Suivant" at bounding box center [588, 629] width 216 height 46
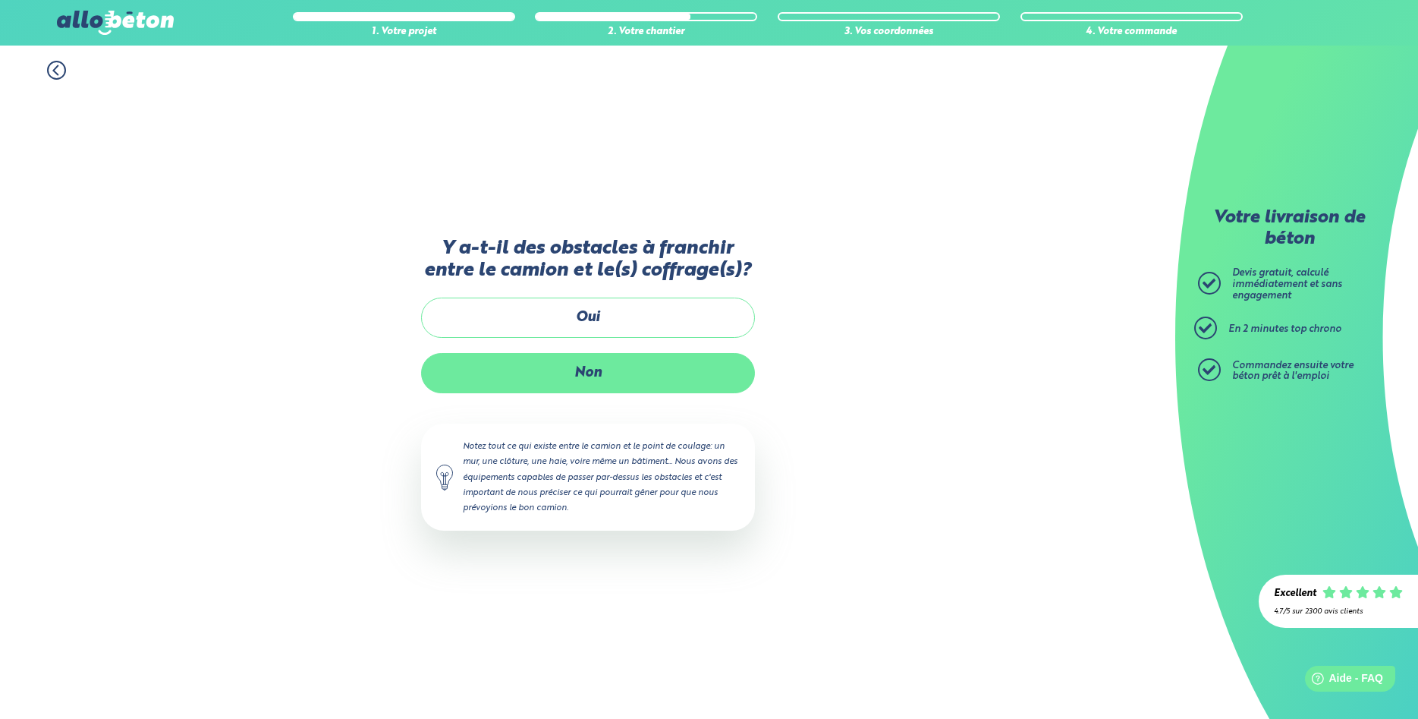
click at [602, 382] on label "Non" at bounding box center [588, 373] width 334 height 40
click at [0, 0] on input "Non" at bounding box center [0, 0] width 0 height 0
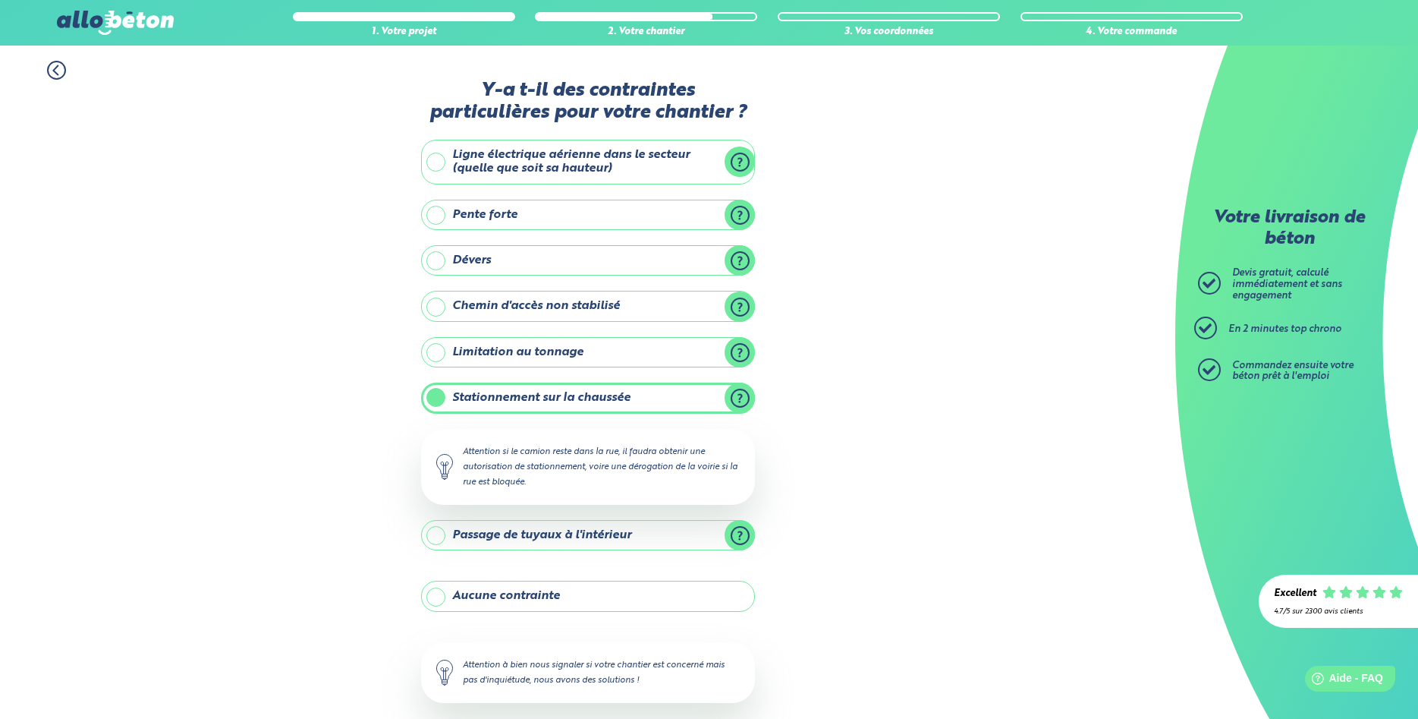
scroll to position [76, 0]
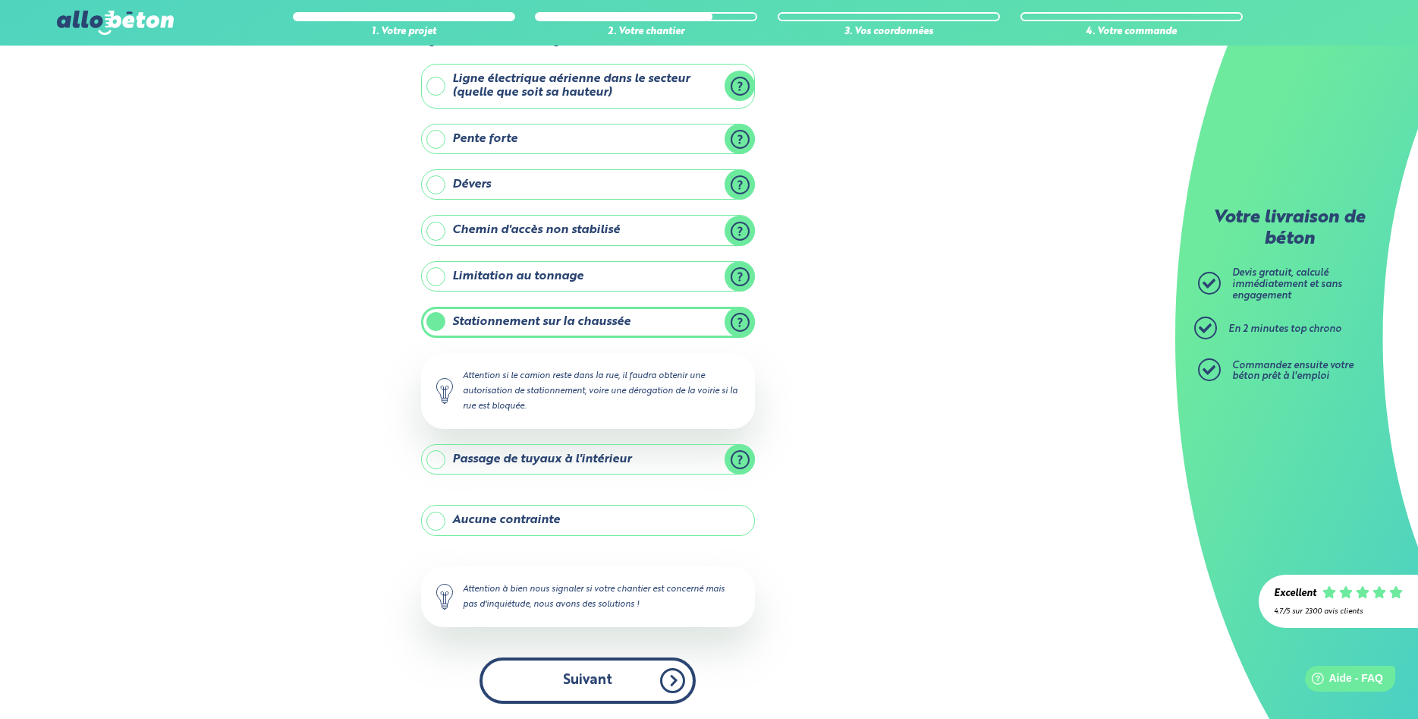
click at [675, 679] on button "Suivant" at bounding box center [588, 680] width 216 height 46
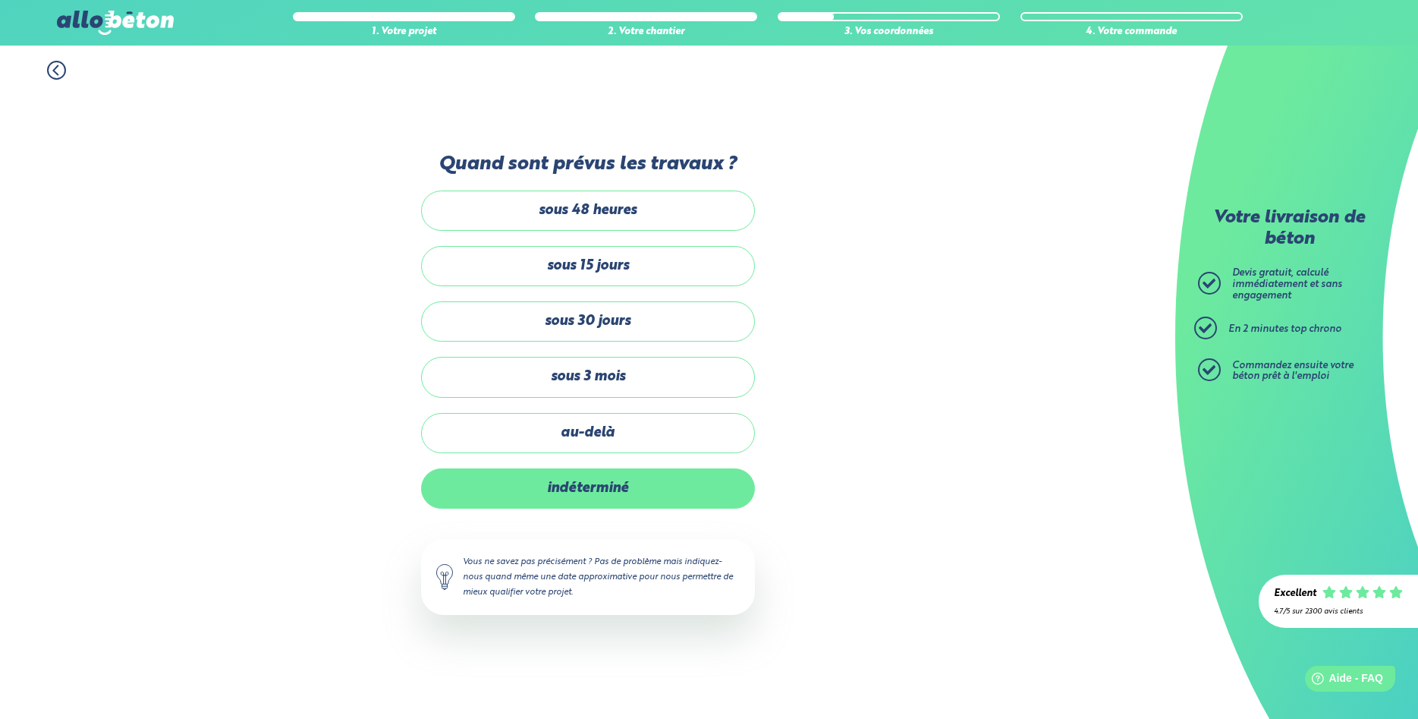
click at [615, 495] on label "indéterminé" at bounding box center [588, 488] width 334 height 40
click at [0, 0] on input "indéterminé" at bounding box center [0, 0] width 0 height 0
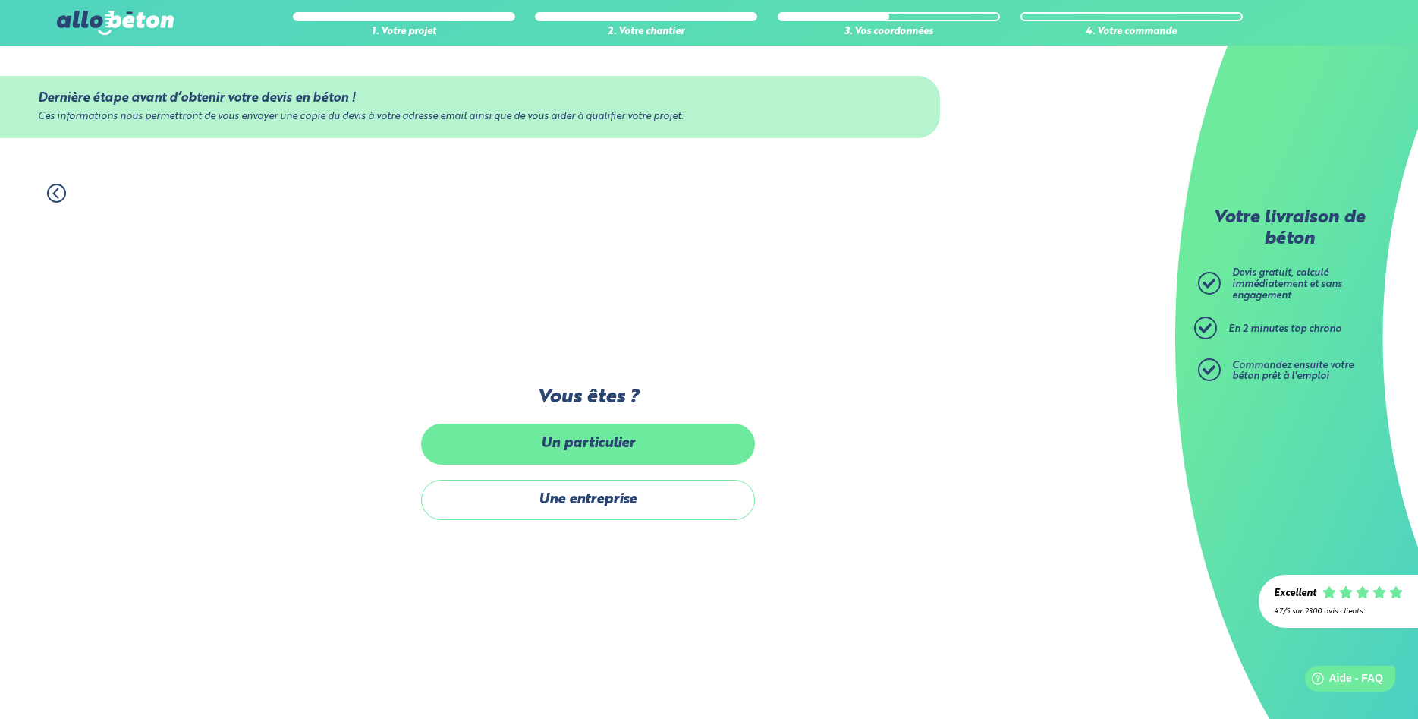
click at [649, 454] on label "Un particulier" at bounding box center [588, 443] width 334 height 40
click at [0, 0] on input "Un particulier" at bounding box center [0, 0] width 0 height 0
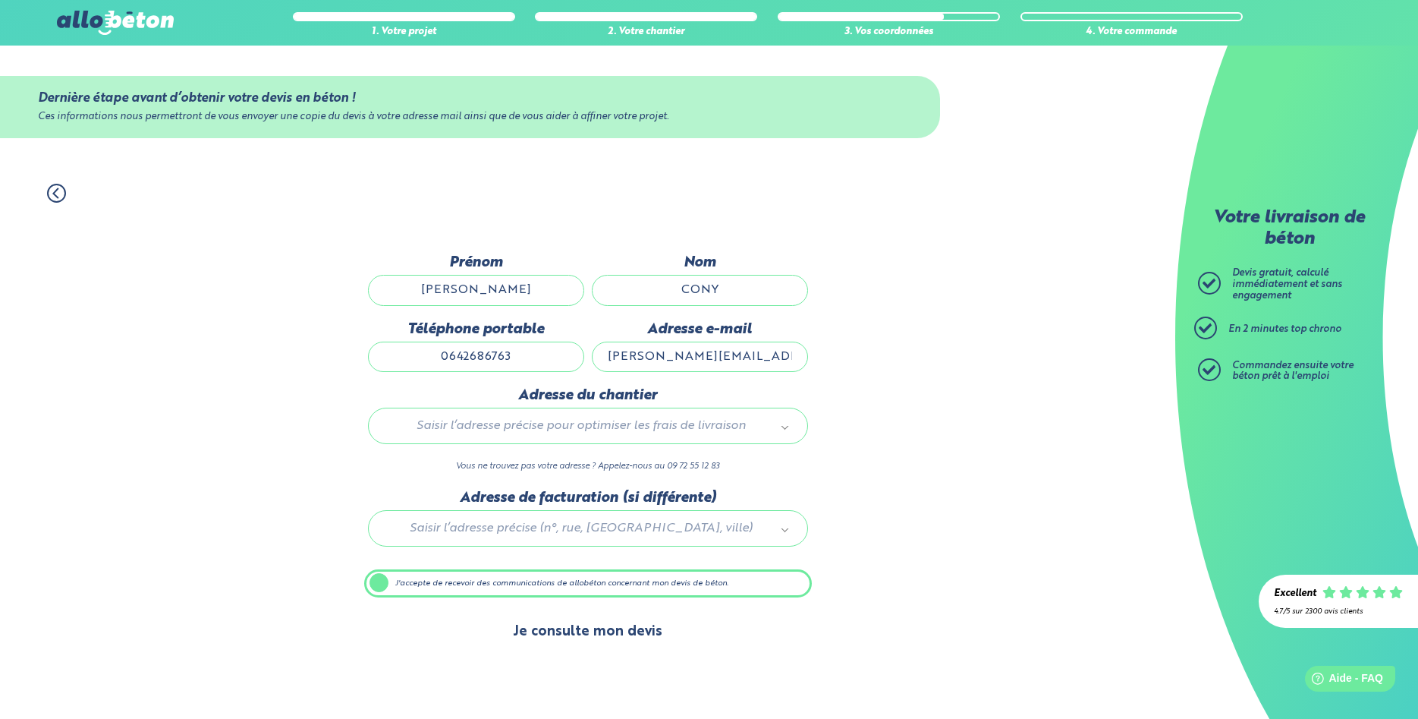
click at [577, 634] on button "Je consulte mon devis" at bounding box center [588, 631] width 180 height 39
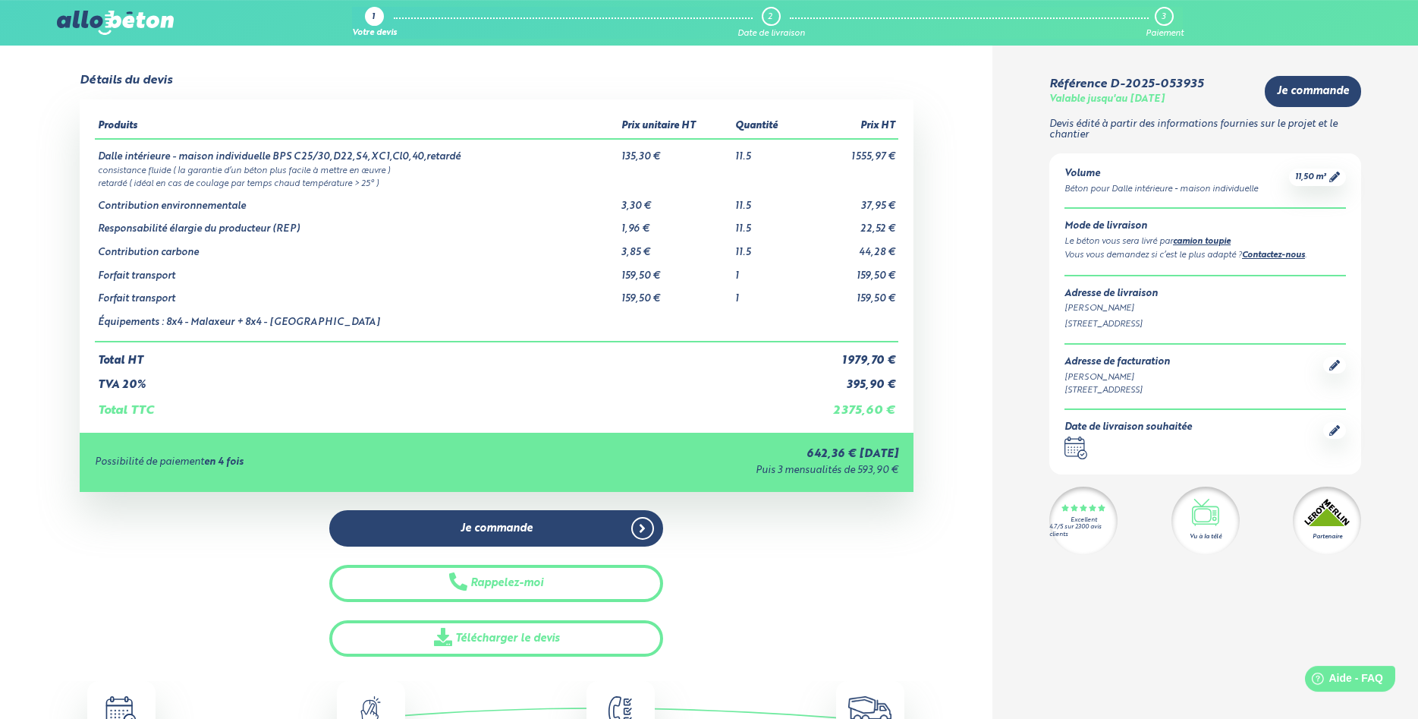
scroll to position [21, 0]
drag, startPoint x: 108, startPoint y: 278, endPoint x: 496, endPoint y: 327, distance: 391.5
click at [496, 327] on tbody "Dalle intérieure - maison individuelle BPS C25/30,D22,S4,XC1,Cl0,40,retardé 135…" at bounding box center [496, 239] width 803 height 203
click at [496, 327] on td "Équipements : 8x4 - Malaxeur + 8x4 - [GEOGRAPHIC_DATA]" at bounding box center [357, 322] width 524 height 36
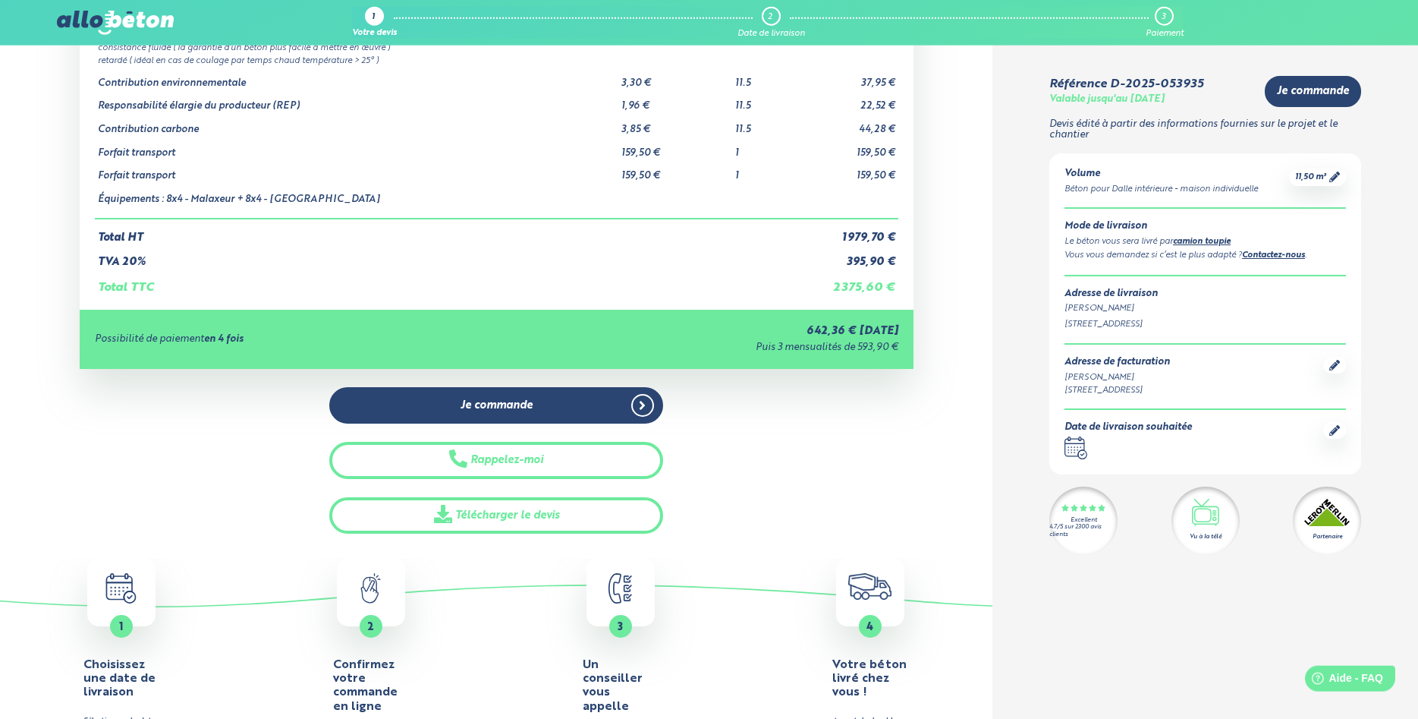
scroll to position [0, 0]
